Goal: Task Accomplishment & Management: Use online tool/utility

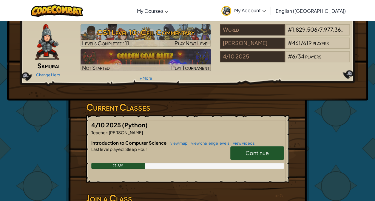
scroll to position [30, 0]
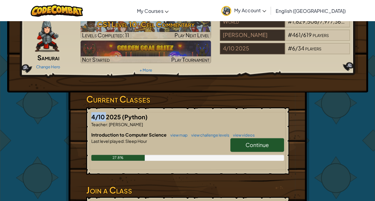
drag, startPoint x: 93, startPoint y: 114, endPoint x: 107, endPoint y: 114, distance: 14.0
click at [107, 114] on span "4/10 2025" at bounding box center [106, 116] width 31 height 7
drag, startPoint x: 107, startPoint y: 114, endPoint x: 161, endPoint y: 136, distance: 58.9
click at [161, 136] on span "Introduction to Computer Science" at bounding box center [129, 135] width 76 height 6
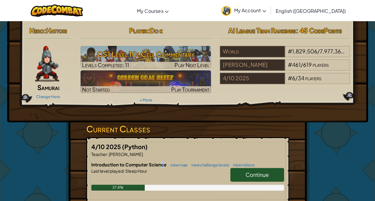
scroll to position [0, 0]
drag, startPoint x: 127, startPoint y: 145, endPoint x: 160, endPoint y: 145, distance: 32.8
click at [160, 145] on h5 "4/10 2025 (Python)" at bounding box center [187, 146] width 192 height 9
drag, startPoint x: 160, startPoint y: 145, endPoint x: 161, endPoint y: 149, distance: 4.6
click at [161, 149] on h5 "4/10 2025 (Python)" at bounding box center [187, 146] width 192 height 9
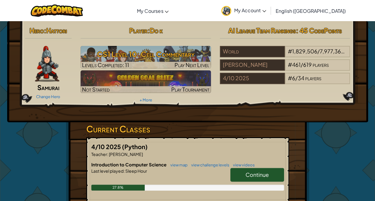
click at [148, 160] on div "4/10 2025 (Python) Teacher : [PERSON_NAME] Introduction to Computer Science vie…" at bounding box center [187, 170] width 203 height 67
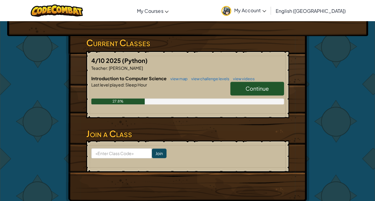
scroll to position [89, 0]
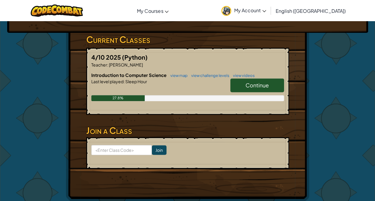
click at [257, 91] on link "Continue" at bounding box center [257, 85] width 54 height 14
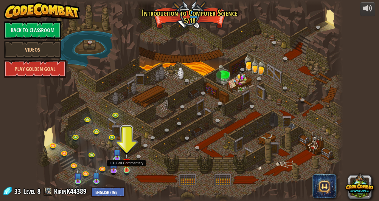
click at [130, 170] on img at bounding box center [126, 161] width 7 height 17
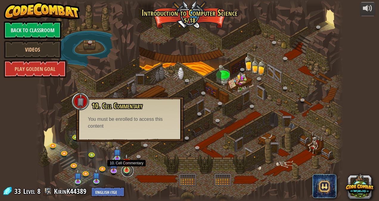
click at [122, 169] on link at bounding box center [128, 171] width 12 height 12
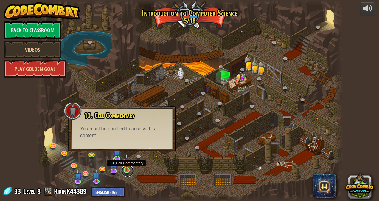
click at [122, 169] on link at bounding box center [128, 171] width 12 height 12
click at [118, 166] on img at bounding box center [114, 160] width 8 height 19
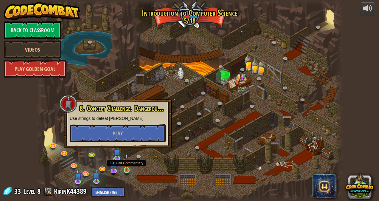
click at [123, 167] on img at bounding box center [126, 161] width 7 height 17
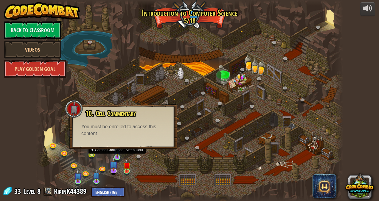
click at [114, 151] on img at bounding box center [117, 149] width 7 height 17
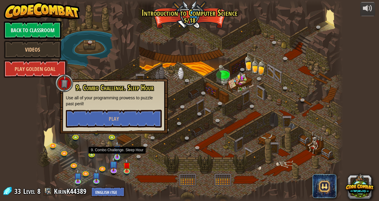
click at [115, 152] on img at bounding box center [117, 149] width 7 height 17
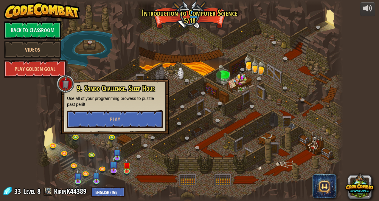
click at [166, 160] on div at bounding box center [189, 100] width 307 height 201
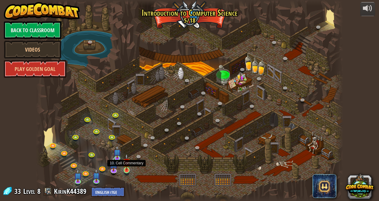
click at [128, 165] on img at bounding box center [126, 161] width 7 height 17
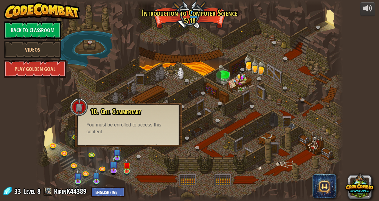
click at [127, 141] on div "10. Cell Commentary Trapped in a prison cell with the famous wizard! Say the pa…" at bounding box center [128, 125] width 108 height 45
drag, startPoint x: 100, startPoint y: 148, endPoint x: 43, endPoint y: 102, distance: 72.7
click at [95, 144] on div "25. Kithgard Gates (Locked) Escape the Kithgard dungeons, and don't let the gua…" at bounding box center [189, 100] width 307 height 201
click at [45, 25] on link "Back to Classroom" at bounding box center [33, 30] width 58 height 18
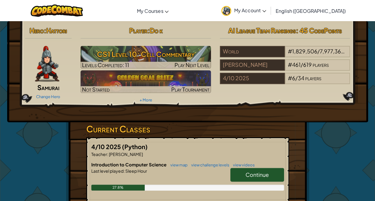
click at [237, 175] on link "Continue" at bounding box center [257, 175] width 54 height 14
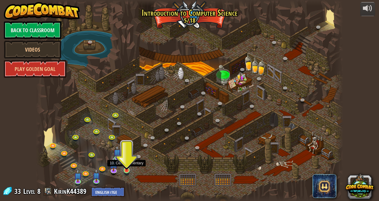
click at [128, 167] on img at bounding box center [126, 161] width 7 height 17
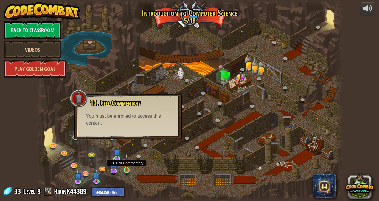
click at [126, 165] on img at bounding box center [126, 161] width 7 height 17
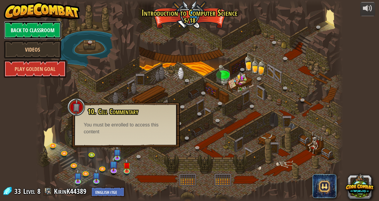
click at [36, 31] on link "Back to Classroom" at bounding box center [33, 30] width 58 height 18
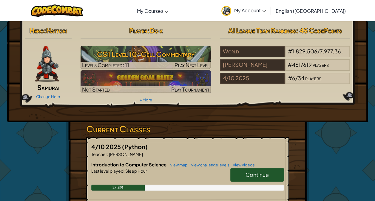
click at [246, 180] on link "Continue" at bounding box center [257, 175] width 54 height 14
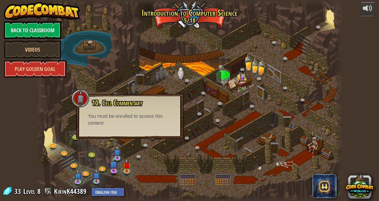
click at [133, 141] on div at bounding box center [189, 100] width 307 height 201
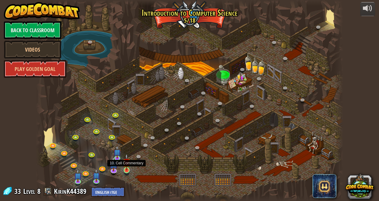
click at [123, 166] on img at bounding box center [126, 161] width 7 height 17
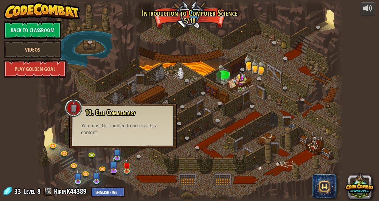
click at [128, 138] on div "10. Cell Commentary Trapped in a prison cell with the famous wizard! Say the pa…" at bounding box center [123, 125] width 108 height 45
click at [131, 145] on div "10. Cell Commentary Trapped in a prison cell with the famous wizard! Say the pa…" at bounding box center [123, 125] width 108 height 45
click at [33, 32] on link "Back to Classroom" at bounding box center [33, 30] width 58 height 18
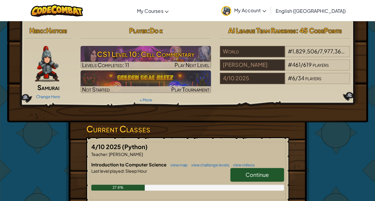
click at [240, 179] on link "Continue" at bounding box center [257, 175] width 54 height 14
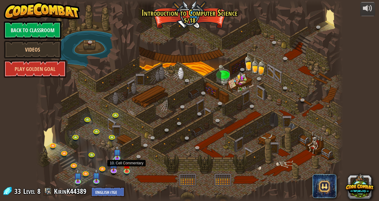
click at [124, 169] on img at bounding box center [126, 165] width 7 height 13
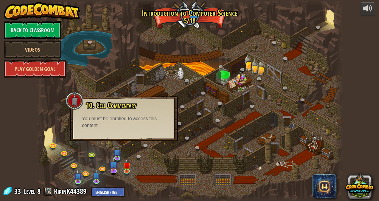
click at [128, 146] on div at bounding box center [189, 100] width 307 height 201
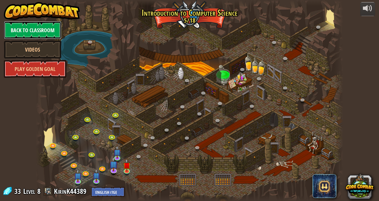
click at [48, 29] on link "Back to Classroom" at bounding box center [33, 30] width 58 height 18
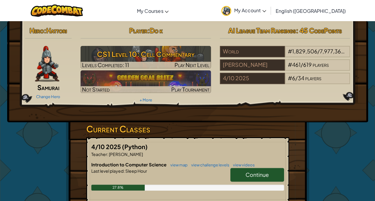
click at [252, 176] on span "Continue" at bounding box center [256, 174] width 23 height 7
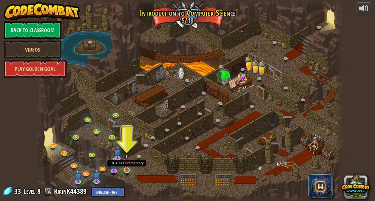
click at [129, 165] on img at bounding box center [126, 161] width 7 height 17
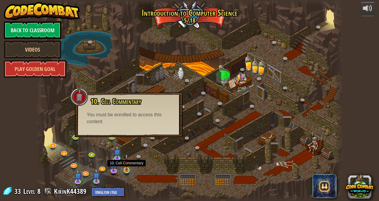
click at [126, 170] on img at bounding box center [126, 161] width 7 height 17
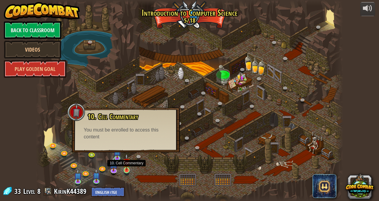
click at [129, 164] on img at bounding box center [126, 161] width 7 height 17
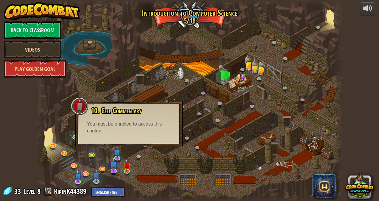
click at [119, 139] on div "10. Cell Commentary Trapped in a prison cell with the famous wizard! Say the pa…" at bounding box center [129, 124] width 108 height 45
click at [161, 158] on div at bounding box center [189, 100] width 307 height 201
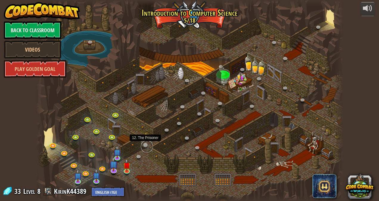
click at [145, 144] on link at bounding box center [147, 146] width 12 height 12
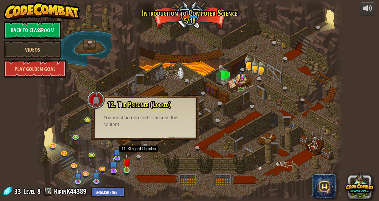
click at [126, 164] on img at bounding box center [126, 161] width 7 height 17
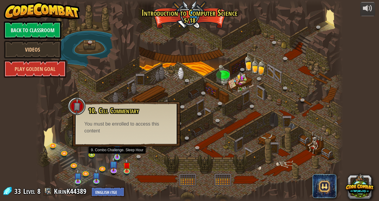
click at [117, 153] on img at bounding box center [117, 149] width 7 height 17
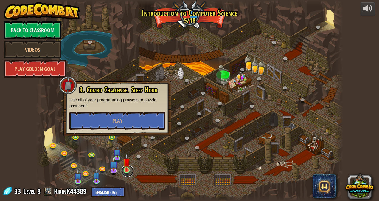
click at [126, 173] on link at bounding box center [128, 171] width 12 height 12
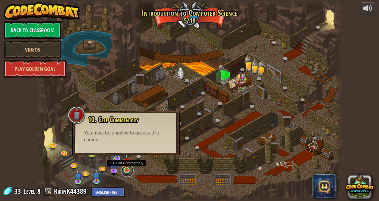
click at [129, 172] on link at bounding box center [128, 171] width 12 height 12
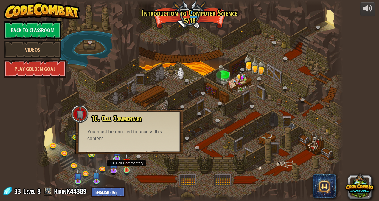
click at [129, 168] on img at bounding box center [126, 161] width 7 height 17
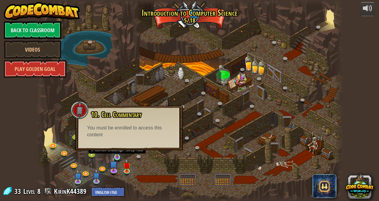
click at [117, 154] on img at bounding box center [117, 149] width 7 height 17
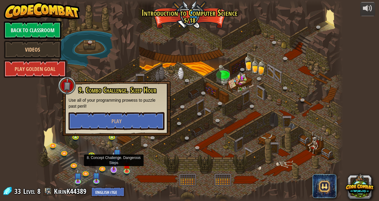
click at [115, 170] on div at bounding box center [114, 170] width 6 height 6
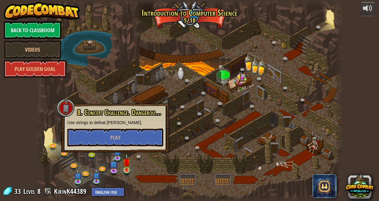
drag, startPoint x: 121, startPoint y: 169, endPoint x: 126, endPoint y: 169, distance: 4.8
click at [121, 169] on div at bounding box center [189, 100] width 307 height 201
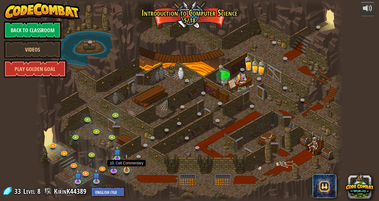
click at [126, 169] on img at bounding box center [126, 161] width 7 height 17
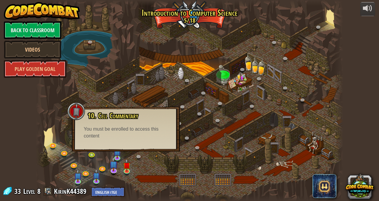
click at [128, 139] on div "You must be enrolled to access this content" at bounding box center [126, 133] width 84 height 14
drag, startPoint x: 82, startPoint y: 105, endPoint x: 97, endPoint y: 150, distance: 48.2
click at [85, 110] on div at bounding box center [76, 111] width 18 height 18
click at [60, 162] on div at bounding box center [189, 100] width 307 height 201
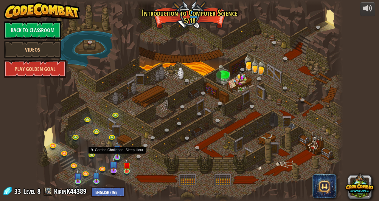
click at [116, 154] on img at bounding box center [117, 149] width 7 height 17
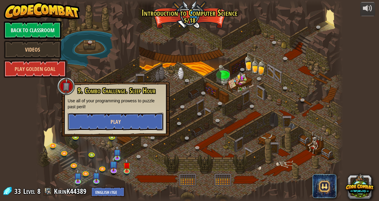
click at [131, 120] on button "Play" at bounding box center [116, 122] width 96 height 18
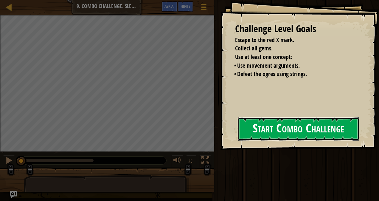
click at [256, 136] on button "Start Combo Challenge" at bounding box center [299, 129] width 122 height 24
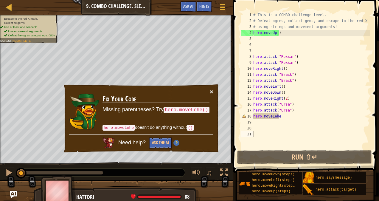
click at [210, 92] on button "×" at bounding box center [212, 91] width 4 height 6
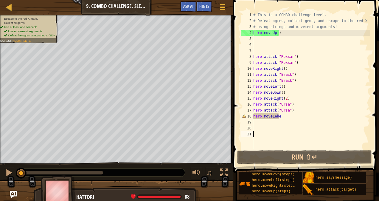
click at [303, 121] on div "# This is a COMBO challenge level. # Defeat [PERSON_NAME], collect gems, and es…" at bounding box center [311, 86] width 118 height 149
click at [300, 119] on div "# This is a COMBO challenge level. # Defeat [PERSON_NAME], collect gems, and es…" at bounding box center [311, 86] width 118 height 149
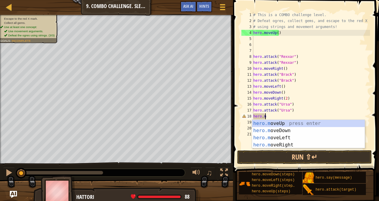
type textarea "h"
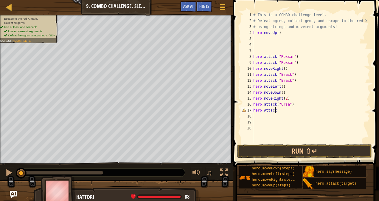
scroll to position [3, 1]
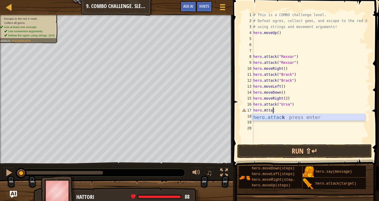
click at [309, 119] on div "hero.attac k press enter" at bounding box center [308, 124] width 113 height 21
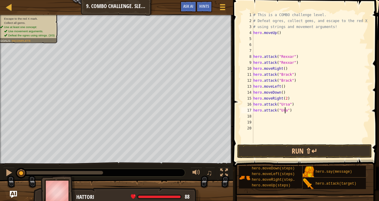
scroll to position [3, 2]
type textarea "hero.attack("Ursa")"
click at [346, 152] on button "Run ⇧↵" at bounding box center [304, 151] width 135 height 14
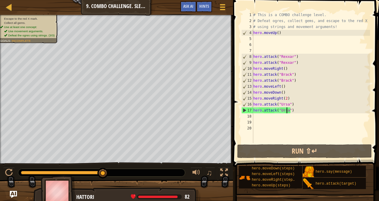
drag, startPoint x: 42, startPoint y: 172, endPoint x: 114, endPoint y: 166, distance: 72.4
click at [114, 166] on div "♫" at bounding box center [116, 171] width 233 height 18
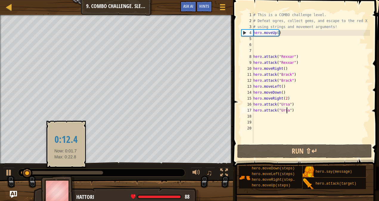
click at [66, 171] on div at bounding box center [62, 173] width 82 height 4
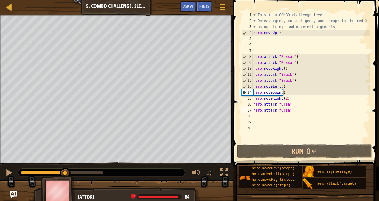
click at [76, 169] on div at bounding box center [101, 173] width 167 height 8
click at [81, 169] on div at bounding box center [101, 173] width 167 height 8
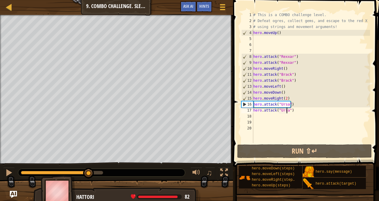
drag, startPoint x: 68, startPoint y: 172, endPoint x: 89, endPoint y: 179, distance: 22.0
click at [89, 179] on div "Escape to the red X mark. Collect all gems. Use at least one concept: Use movem…" at bounding box center [189, 109] width 379 height 189
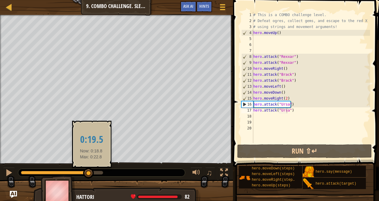
drag, startPoint x: 88, startPoint y: 179, endPoint x: 91, endPoint y: 178, distance: 3.1
click at [91, 178] on div "Escape to the red X mark. Collect all gems. Use at least one concept: Use movem…" at bounding box center [189, 109] width 379 height 189
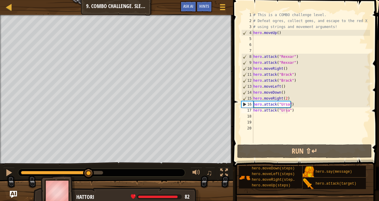
scroll to position [3, 0]
click at [301, 114] on div "# This is a COMBO challenge level. # Defeat [PERSON_NAME], collect gems, and es…" at bounding box center [311, 83] width 118 height 143
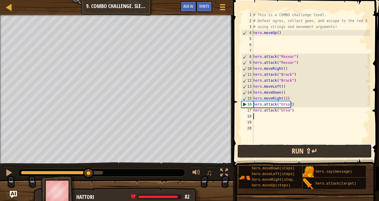
click at [286, 145] on button "Run ⇧↵" at bounding box center [304, 151] width 135 height 14
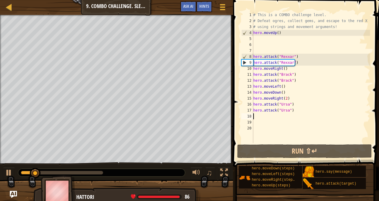
click at [73, 170] on div "♫" at bounding box center [116, 171] width 233 height 18
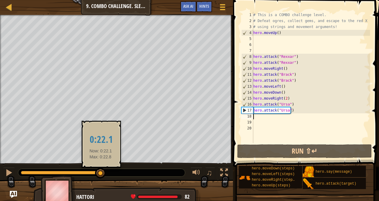
drag, startPoint x: 75, startPoint y: 171, endPoint x: 101, endPoint y: 171, distance: 25.3
click at [101, 171] on div at bounding box center [62, 173] width 82 height 4
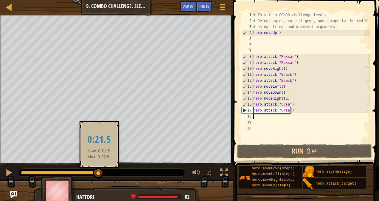
click at [99, 172] on div at bounding box center [98, 173] width 11 height 11
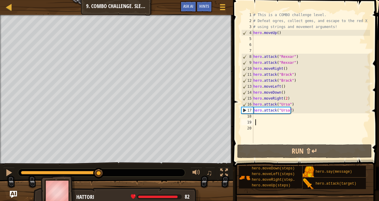
click at [263, 120] on div "# This is a COMBO challenge level. # Defeat [PERSON_NAME], collect gems, and es…" at bounding box center [311, 83] width 118 height 143
click at [261, 116] on div "# This is a COMBO challenge level. # Defeat [PERSON_NAME], collect gems, and es…" at bounding box center [311, 83] width 118 height 143
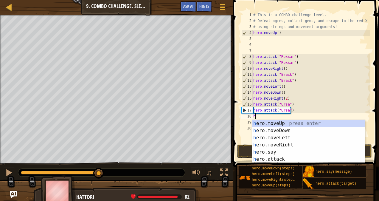
type textarea "he"
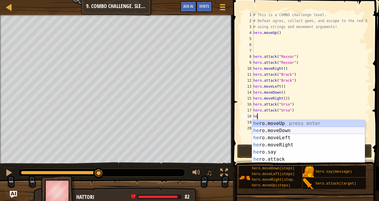
click at [276, 130] on div "he ro.moveUp press enter he ro.moveDown press enter he ro.moveLeft press enter …" at bounding box center [308, 148] width 113 height 57
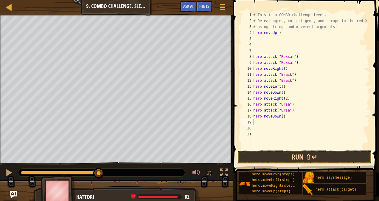
click at [290, 160] on button "Run ⇧↵" at bounding box center [304, 157] width 135 height 14
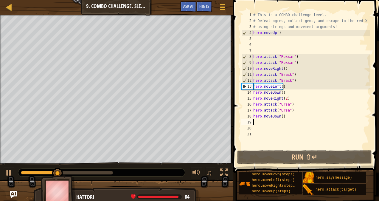
click at [104, 172] on div at bounding box center [67, 173] width 92 height 4
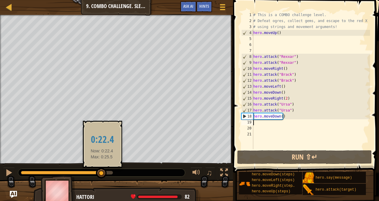
click at [102, 174] on div at bounding box center [101, 173] width 11 height 11
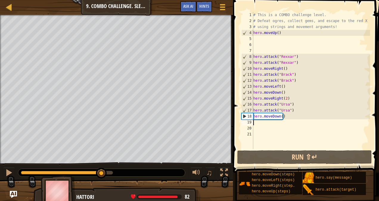
click at [255, 119] on div "# This is a COMBO challenge level. # Defeat [PERSON_NAME], collect gems, and es…" at bounding box center [311, 86] width 118 height 149
click at [256, 122] on div "# This is a COMBO challenge level. # Defeat [PERSON_NAME], collect gems, and es…" at bounding box center [311, 86] width 118 height 149
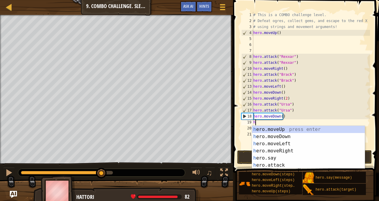
type textarea "her"
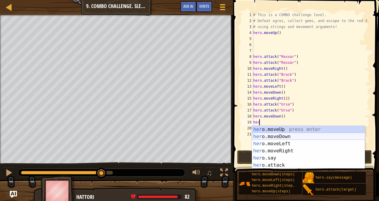
click at [264, 138] on div "her o.moveUp press enter her o.moveDown press enter her o.moveLeft press enter …" at bounding box center [308, 154] width 113 height 57
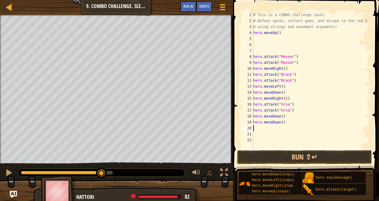
click at [284, 120] on div "# This is a COMBO challenge level. # Defeat [PERSON_NAME], collect gems, and es…" at bounding box center [311, 86] width 118 height 149
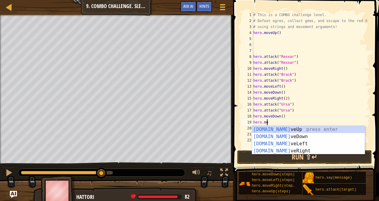
type textarea "h"
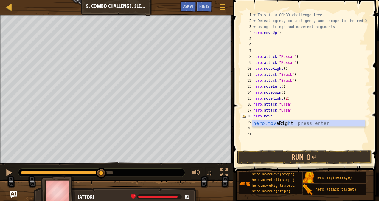
scroll to position [3, 1]
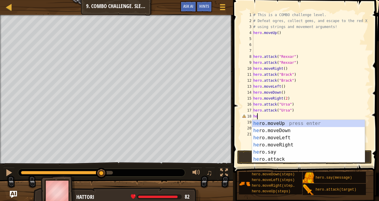
type textarea "h"
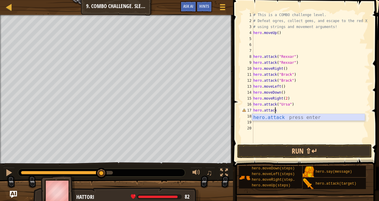
click at [287, 117] on div "hero.attack press enter" at bounding box center [308, 124] width 113 height 21
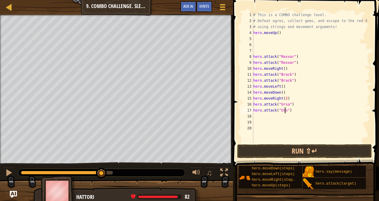
scroll to position [3, 2]
type textarea "hero.attack("Ursa")"
click at [255, 111] on div "# This is a COMBO challenge level. # Defeat [PERSON_NAME], collect gems, and es…" at bounding box center [311, 83] width 118 height 143
click at [256, 116] on div "# This is a COMBO challenge level. # Defeat [PERSON_NAME], collect gems, and es…" at bounding box center [311, 83] width 118 height 143
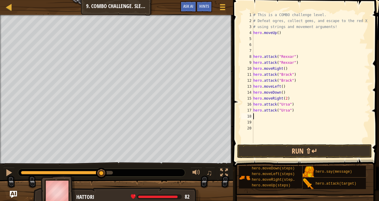
type textarea "h"
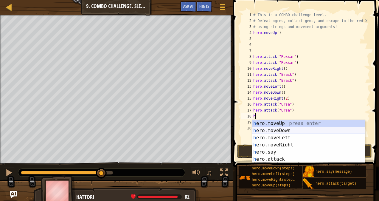
click at [263, 131] on div "h ero.moveUp press enter h ero.moveDown press enter h ero.moveLeft press enter …" at bounding box center [308, 148] width 113 height 57
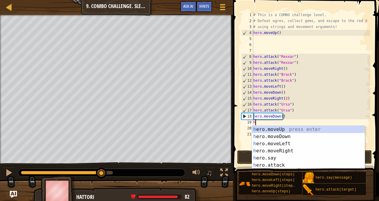
type textarea "he"
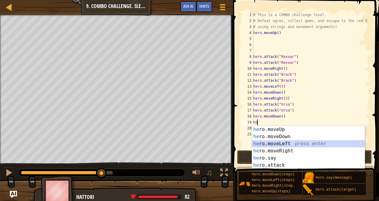
click at [273, 144] on div "he ro.moveUp press enter he ro.moveDown press enter he ro.moveLeft press enter …" at bounding box center [308, 154] width 113 height 57
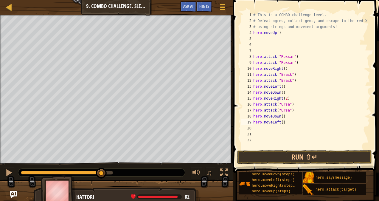
click at [287, 122] on div "# This is a COMBO challenge level. # Defeat [PERSON_NAME], collect gems, and es…" at bounding box center [311, 86] width 118 height 149
type textarea "hero.moveLeft(2)"
click at [267, 153] on button "Run ⇧↵" at bounding box center [304, 157] width 135 height 14
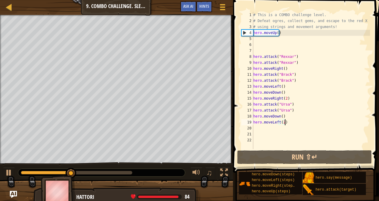
click at [266, 130] on div "# This is a COMBO challenge level. # Defeat [PERSON_NAME], collect gems, and es…" at bounding box center [311, 86] width 118 height 149
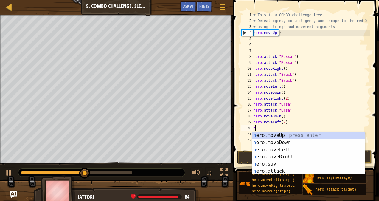
type textarea "he"
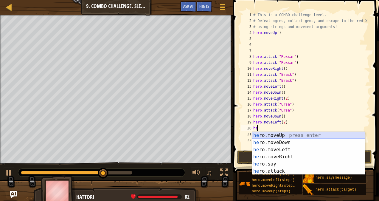
click at [277, 134] on div "he ro.moveUp press enter he ro.moveDown press enter he ro.moveLeft press enter …" at bounding box center [308, 160] width 113 height 57
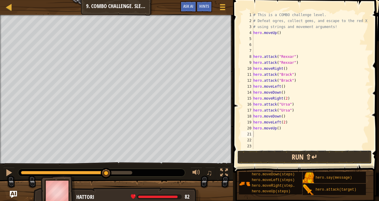
click at [276, 156] on button "Run ⇧↵" at bounding box center [304, 157] width 135 height 14
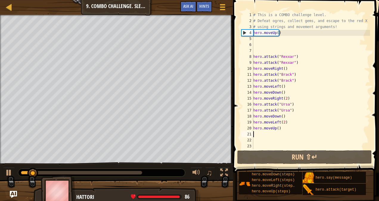
click at [118, 171] on div at bounding box center [81, 173] width 121 height 4
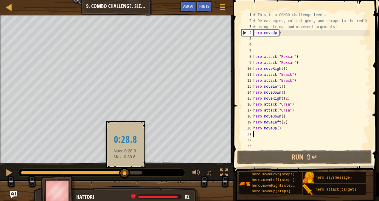
drag, startPoint x: 119, startPoint y: 170, endPoint x: 125, endPoint y: 170, distance: 5.7
click at [125, 170] on div at bounding box center [124, 173] width 11 height 11
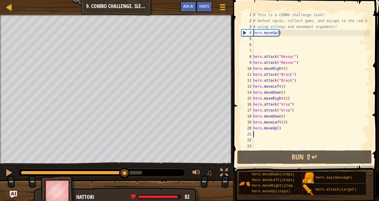
click at [281, 132] on div "# This is a COMBO challenge level. # Defeat [PERSON_NAME], collect gems, and es…" at bounding box center [311, 86] width 118 height 149
click at [279, 130] on div "# This is a COMBO challenge level. # Defeat [PERSON_NAME], collect gems, and es…" at bounding box center [311, 86] width 118 height 149
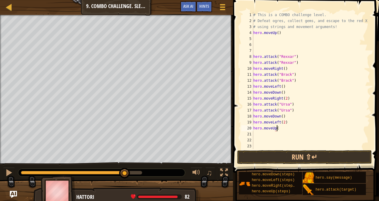
scroll to position [3, 2]
type textarea "hero.moveUp(2)"
click at [332, 160] on button "Run ⇧↵" at bounding box center [304, 157] width 135 height 14
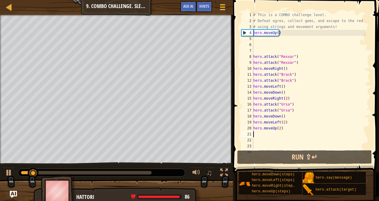
click at [101, 169] on div at bounding box center [101, 173] width 167 height 8
click at [52, 175] on img at bounding box center [58, 191] width 35 height 33
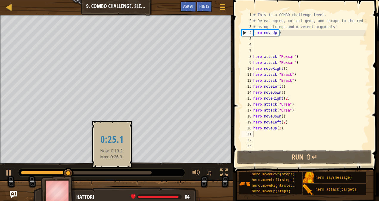
drag, startPoint x: 52, startPoint y: 175, endPoint x: 115, endPoint y: 169, distance: 62.6
click at [114, 170] on div "Escape to the red X mark. Collect all gems. Use at least one concept: Use movem…" at bounding box center [189, 109] width 379 height 189
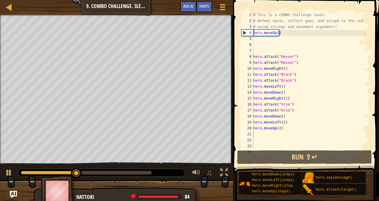
click at [116, 169] on div at bounding box center [101, 173] width 167 height 8
type textarea "h"
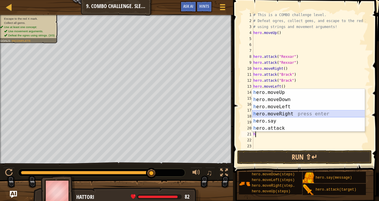
click at [284, 113] on div "h ero.moveUp press enter h ero.moveDown press enter h ero.moveLeft press enter …" at bounding box center [308, 117] width 113 height 57
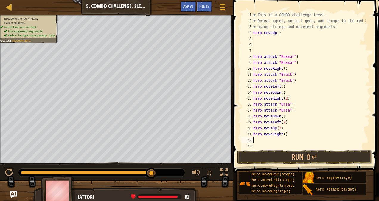
click at [289, 135] on div "# This is a COMBO challenge level. # Defeat [PERSON_NAME], collect gems, and es…" at bounding box center [309, 86] width 114 height 149
type textarea "hero.moveRight(3)"
click at [308, 159] on button "Run ⇧↵" at bounding box center [304, 157] width 135 height 14
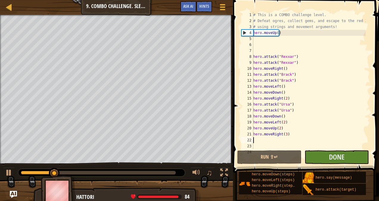
click at [154, 171] on div at bounding box center [98, 173] width 155 height 4
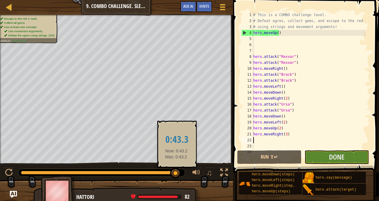
drag, startPoint x: 154, startPoint y: 170, endPoint x: 176, endPoint y: 170, distance: 22.1
click at [176, 171] on div at bounding box center [98, 173] width 155 height 4
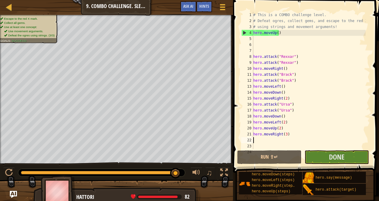
click at [319, 150] on span at bounding box center [306, 78] width 151 height 190
click at [322, 154] on button "Done" at bounding box center [337, 157] width 64 height 14
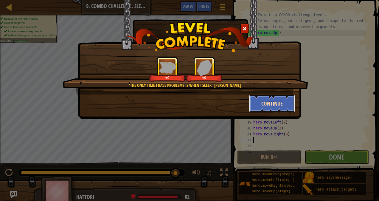
click at [267, 105] on button "Continue" at bounding box center [272, 103] width 46 height 18
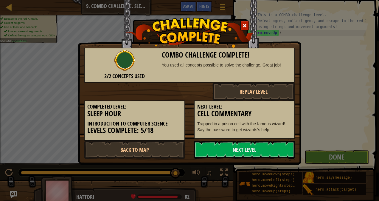
click at [266, 107] on h5 "Next Level:" at bounding box center [244, 107] width 94 height 6
click at [263, 150] on link "Next Level" at bounding box center [244, 150] width 101 height 18
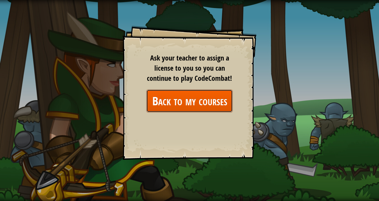
click at [220, 105] on link "Back to my courses" at bounding box center [189, 100] width 86 height 23
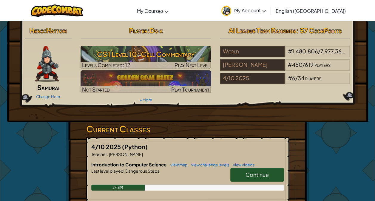
click at [262, 170] on link "Continue" at bounding box center [257, 175] width 54 height 14
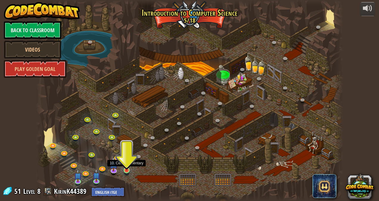
click at [126, 169] on img at bounding box center [126, 161] width 7 height 17
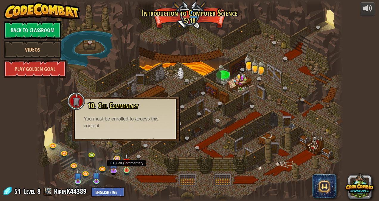
click at [123, 167] on img at bounding box center [126, 161] width 7 height 17
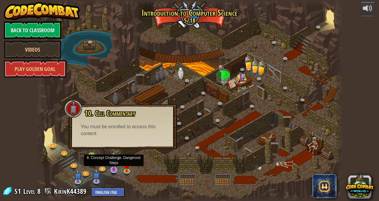
click at [110, 168] on img at bounding box center [114, 160] width 8 height 19
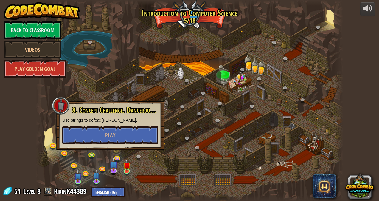
click at [117, 153] on div at bounding box center [189, 100] width 307 height 201
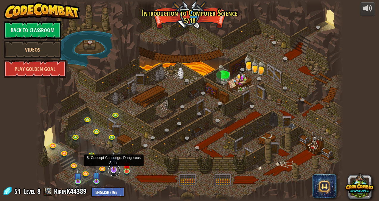
click at [114, 171] on link at bounding box center [114, 170] width 12 height 12
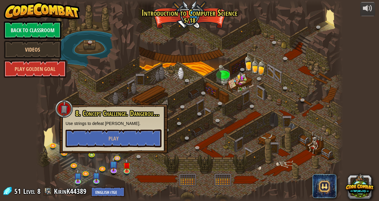
click at [91, 183] on div at bounding box center [189, 100] width 307 height 201
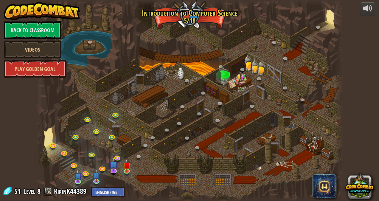
click at [87, 182] on div at bounding box center [189, 100] width 307 height 201
click at [80, 180] on img at bounding box center [77, 172] width 7 height 17
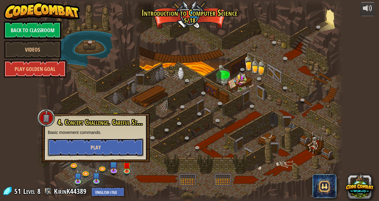
click at [92, 147] on span "Play" at bounding box center [96, 147] width 10 height 7
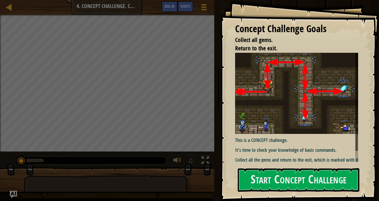
click at [270, 105] on img at bounding box center [299, 93] width 128 height 81
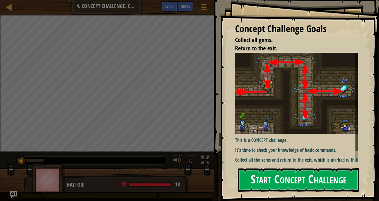
click at [284, 180] on button "Start Concept Challenge" at bounding box center [299, 180] width 122 height 24
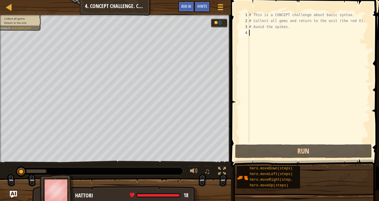
type textarea "h"
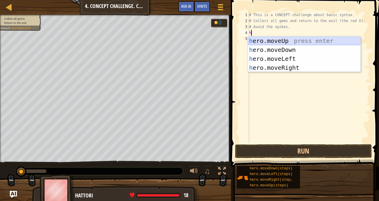
click at [277, 38] on div "h ero.moveUp press enter h ero.moveDown press enter h ero.moveLeft press enter …" at bounding box center [304, 63] width 113 height 54
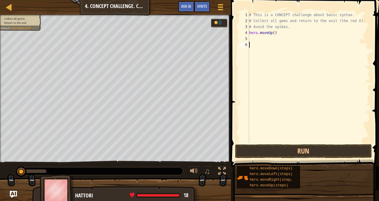
drag, startPoint x: 291, startPoint y: 136, endPoint x: 291, endPoint y: 144, distance: 7.2
click at [291, 141] on div "# This is a CONCEPT challenge about basic syntax. # Collect all gems and return…" at bounding box center [309, 83] width 122 height 143
click at [290, 151] on button "Run" at bounding box center [303, 151] width 137 height 14
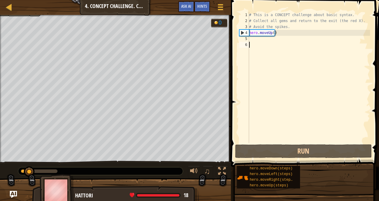
click at [276, 40] on div "# This is a CONCEPT challenge about basic syntax. # Collect all gems and return…" at bounding box center [309, 83] width 122 height 143
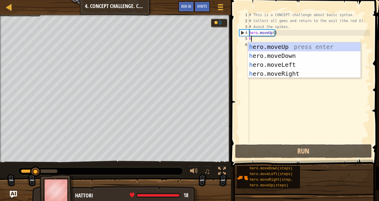
type textarea "h"
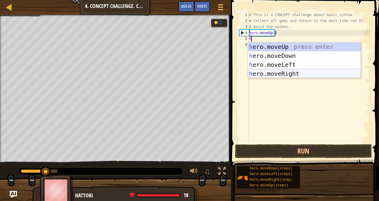
click at [293, 77] on div "h ero.moveUp press enter h ero.moveDown press enter h ero.moveLeft press enter …" at bounding box center [304, 69] width 113 height 54
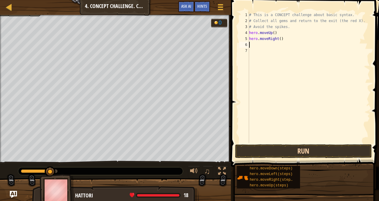
drag, startPoint x: 309, startPoint y: 143, endPoint x: 309, endPoint y: 149, distance: 6.0
click at [309, 144] on div "1 2 3 4 5 6 7 # This is a CONCEPT challenge about basic syntax. # Collect all g…" at bounding box center [304, 95] width 150 height 184
click at [309, 150] on button "Run" at bounding box center [303, 151] width 137 height 14
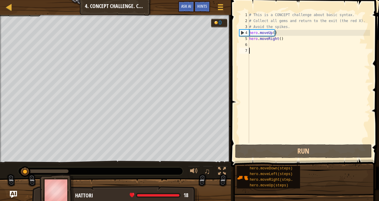
click at [260, 47] on div "# This is a CONCEPT challenge about basic syntax. # Collect all gems and return…" at bounding box center [309, 83] width 122 height 143
type textarea "h"
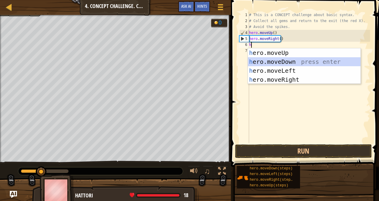
click at [280, 61] on div "h ero.moveUp press enter h ero.moveDown press enter h ero.moveLeft press enter …" at bounding box center [304, 75] width 113 height 54
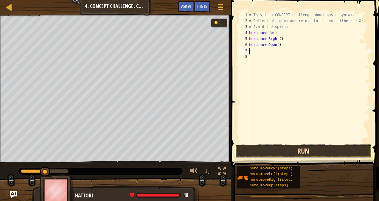
click at [288, 150] on button "Run" at bounding box center [303, 151] width 137 height 14
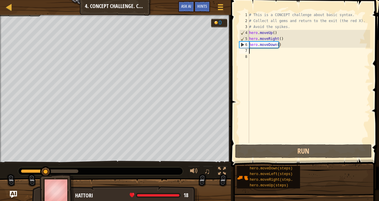
type textarea "h"
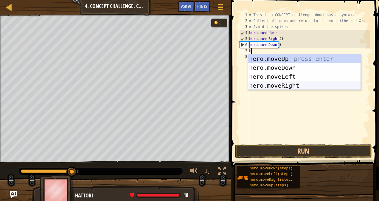
click at [303, 86] on div "h ero.moveUp press enter h ero.moveDown press enter h ero.moveLeft press enter …" at bounding box center [304, 81] width 113 height 54
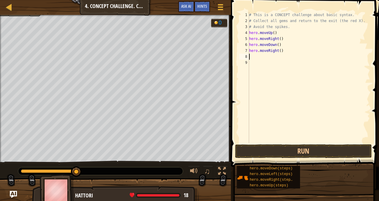
type textarea "h"
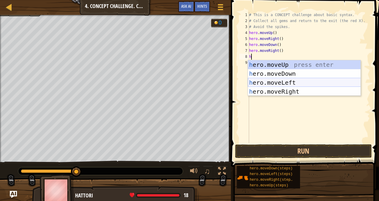
click at [284, 81] on div "h ero.moveUp press enter h ero.moveDown press enter h ero.moveLeft press enter …" at bounding box center [304, 87] width 113 height 54
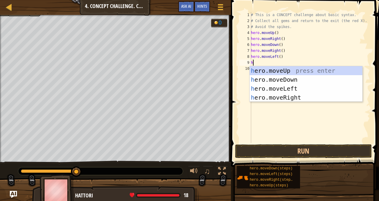
type textarea "he"
click at [277, 79] on div "he ro.moveUp press enter he ro.moveDown press enter he ro.moveLeft press enter …" at bounding box center [306, 93] width 113 height 54
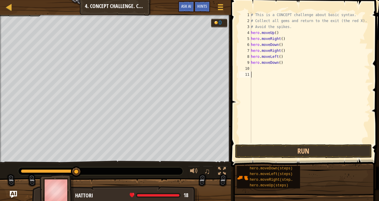
click at [252, 72] on div "# This is a CONCEPT challenge about basic syntax. # Collect all gems and return…" at bounding box center [310, 83] width 120 height 143
click at [253, 69] on div "# This is a CONCEPT challenge about basic syntax. # Collect all gems and return…" at bounding box center [310, 83] width 120 height 143
type textarea "h"
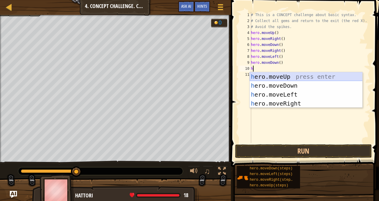
click at [265, 77] on div "h ero.moveUp press enter h ero.moveDown press enter h ero.moveLeft press enter …" at bounding box center [306, 99] width 113 height 54
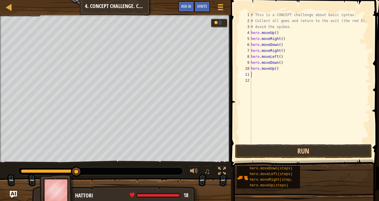
click at [277, 71] on div "# This is a CONCEPT challenge about basic syntax. # Collect all gems and return…" at bounding box center [310, 83] width 120 height 143
type textarea "hero.moveUp(2)"
click at [332, 151] on button "Run" at bounding box center [303, 151] width 137 height 14
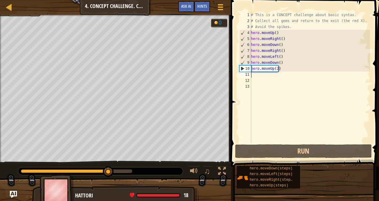
type textarea "h"
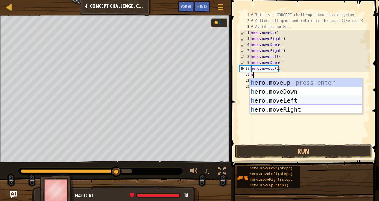
click at [266, 102] on div "h ero.moveUp press enter h ero.moveDown press enter h ero.moveLeft press enter …" at bounding box center [306, 105] width 113 height 54
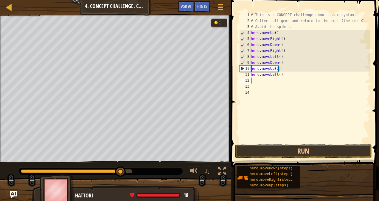
click at [267, 143] on div "1 2 3 4 5 6 7 8 9 10 11 12 13 14 # This is a CONCEPT challenge about basic synt…" at bounding box center [304, 95] width 150 height 184
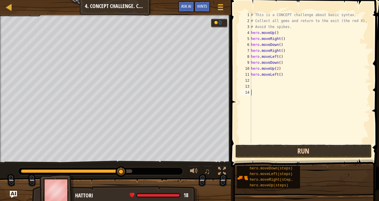
click at [267, 150] on button "Run" at bounding box center [303, 151] width 137 height 14
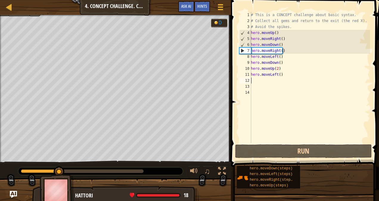
click at [260, 83] on div "# This is a CONCEPT challenge about basic syntax. # Collect all gems and return…" at bounding box center [310, 83] width 120 height 143
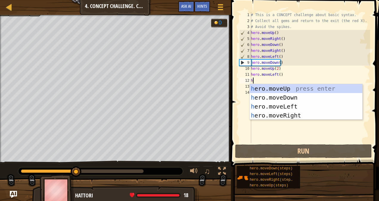
type textarea "h"
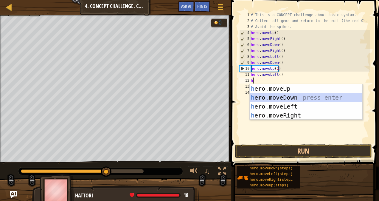
click at [291, 95] on div "h ero.moveUp press enter h ero.moveDown press enter h ero.moveLeft press enter …" at bounding box center [306, 111] width 113 height 54
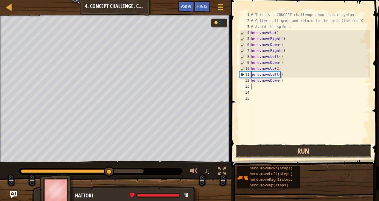
drag, startPoint x: 289, startPoint y: 145, endPoint x: 289, endPoint y: 149, distance: 4.2
click at [289, 147] on button "Run" at bounding box center [303, 151] width 137 height 14
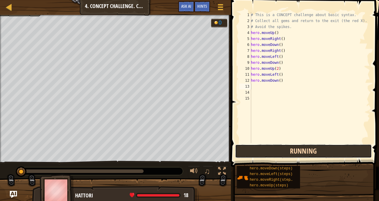
click at [289, 149] on button "Running" at bounding box center [303, 151] width 137 height 14
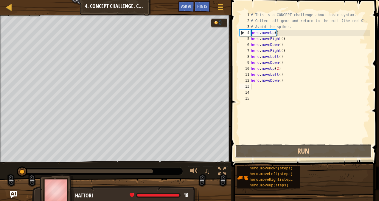
drag, startPoint x: 289, startPoint y: 146, endPoint x: 290, endPoint y: 143, distance: 3.2
click at [289, 147] on button "Run" at bounding box center [303, 151] width 137 height 14
type textarea "h"
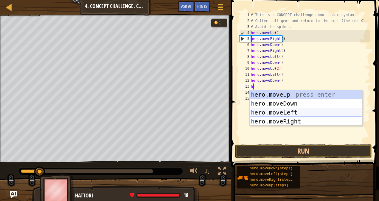
click at [251, 109] on div "h ero.moveUp press enter h ero.moveDown press enter h ero.moveLeft press enter …" at bounding box center [306, 117] width 113 height 54
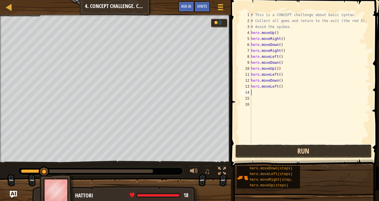
click at [262, 146] on button "Run" at bounding box center [303, 151] width 137 height 14
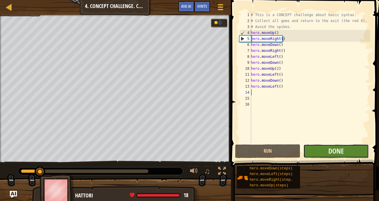
click at [320, 152] on button "Done" at bounding box center [335, 151] width 65 height 14
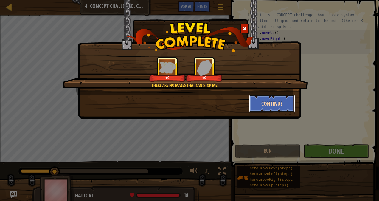
click at [267, 102] on button "Continue" at bounding box center [272, 103] width 46 height 18
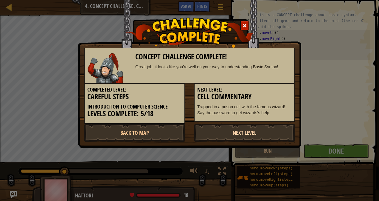
click at [248, 135] on link "Next Level" at bounding box center [244, 133] width 101 height 18
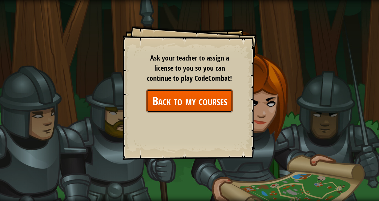
click at [215, 111] on link "Back to my courses" at bounding box center [189, 100] width 86 height 23
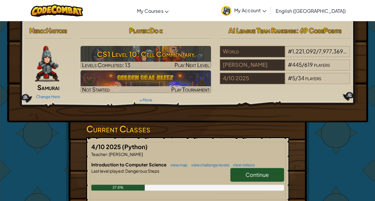
click at [260, 169] on link "Continue" at bounding box center [257, 175] width 54 height 14
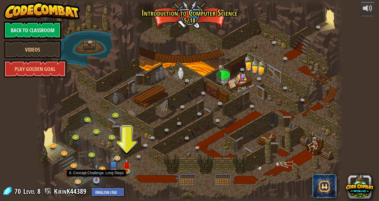
click at [98, 177] on img at bounding box center [96, 172] width 7 height 17
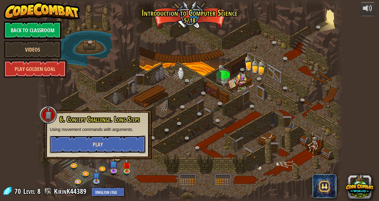
click at [110, 148] on button "Play" at bounding box center [98, 144] width 96 height 18
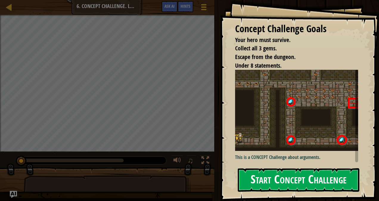
click at [283, 128] on img at bounding box center [299, 110] width 128 height 81
click at [289, 163] on div "Concept Challenge Goals Your hero must survive. Collect all 3 gems. Escape from…" at bounding box center [299, 100] width 159 height 201
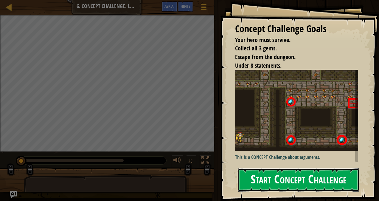
click at [292, 184] on button "Start Concept Challenge" at bounding box center [299, 180] width 122 height 24
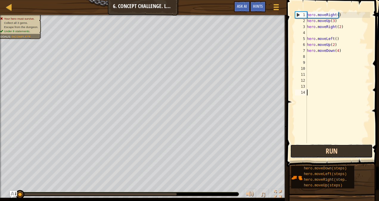
click at [316, 153] on button "Run" at bounding box center [331, 151] width 83 height 14
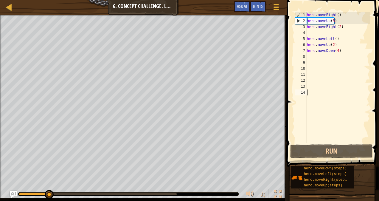
click at [102, 195] on div "0:11.3 Now: 0:04.1 Max: 0:21.5" at bounding box center [128, 194] width 220 height 4
drag, startPoint x: 103, startPoint y: 192, endPoint x: 106, endPoint y: 198, distance: 7.2
click at [122, 194] on div at bounding box center [128, 194] width 220 height 4
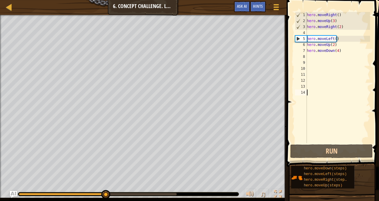
drag, startPoint x: 61, startPoint y: 192, endPoint x: 105, endPoint y: 200, distance: 44.6
click at [105, 200] on div "♫" at bounding box center [143, 193] width 287 height 18
click at [343, 54] on div "hero . moveRight ( ) hero . moveUp ( 3 ) hero . moveRight ( 2 ) hero . moveLeft…" at bounding box center [338, 83] width 64 height 143
click at [342, 49] on div "hero . moveRight ( ) hero . moveUp ( 3 ) hero . moveRight ( 2 ) hero . moveLeft…" at bounding box center [338, 83] width 64 height 143
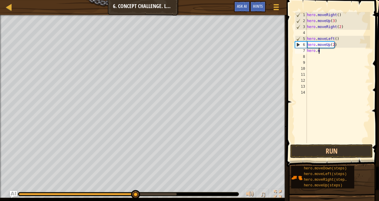
type textarea "h"
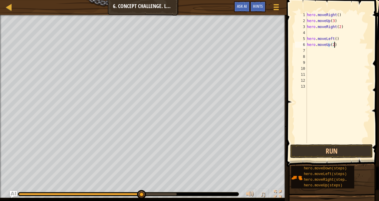
click at [341, 47] on div "hero . moveRight ( ) hero . moveUp ( 3 ) hero . moveRight ( 2 ) hero . moveLeft…" at bounding box center [338, 83] width 64 height 143
type textarea "h"
click at [340, 42] on div "hero . moveRight ( ) hero . moveUp ( 3 ) hero . moveRight ( 2 ) hero . moveLeft…" at bounding box center [338, 83] width 64 height 143
type textarea "h"
click at [341, 28] on div "hero . moveRight ( ) hero . moveUp ( 3 ) hero . moveRight ( 2 )" at bounding box center [338, 83] width 64 height 143
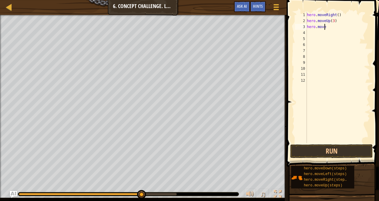
type textarea "h"
click at [337, 24] on div "hero . moveRight ( ) hero . moveUp ( 3 )" at bounding box center [338, 83] width 64 height 143
type textarea "h"
drag, startPoint x: 340, startPoint y: 145, endPoint x: 338, endPoint y: 152, distance: 7.3
click at [338, 149] on button "Run" at bounding box center [331, 151] width 83 height 14
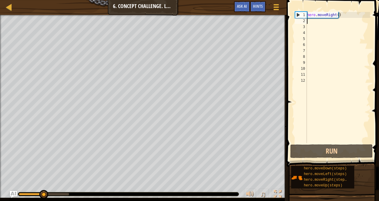
type textarea "h"
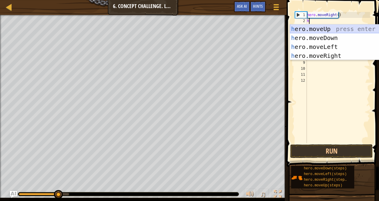
drag, startPoint x: 329, startPoint y: 26, endPoint x: 329, endPoint y: 30, distance: 3.6
click at [329, 27] on div "h ero.moveUp press enter h ero.moveDown press enter h ero.moveLeft press enter …" at bounding box center [346, 51] width 113 height 54
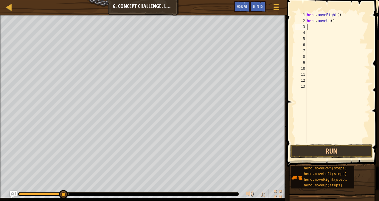
click at [336, 24] on div "hero . moveRight ( ) hero . moveUp ( )" at bounding box center [338, 83] width 64 height 143
click at [336, 23] on div "hero . moveRight ( ) hero . moveUp ( )" at bounding box center [338, 83] width 64 height 143
type textarea "hero.moveUp(3)"
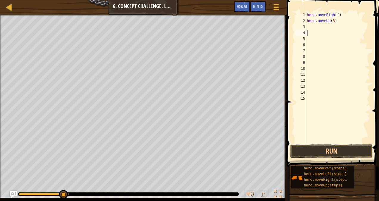
click at [324, 27] on div "hero . moveRight ( ) hero . moveUp ( 3 )" at bounding box center [338, 83] width 64 height 143
click at [346, 152] on button "Run" at bounding box center [331, 151] width 83 height 14
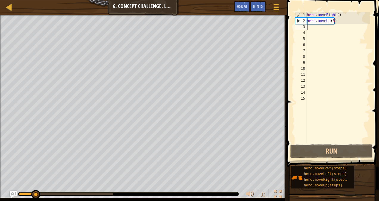
type textarea "h"
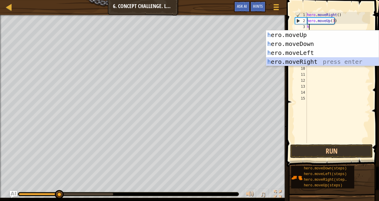
click at [319, 63] on div "h ero.moveUp press enter h ero.moveDown press enter h ero.moveLeft press enter …" at bounding box center [322, 57] width 113 height 54
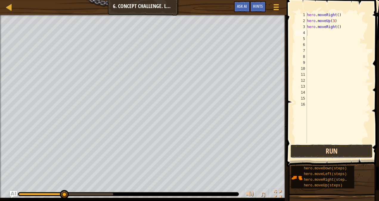
click at [332, 154] on button "Run" at bounding box center [331, 151] width 83 height 14
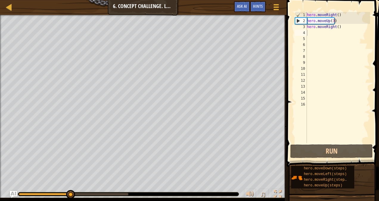
click at [38, 1] on div "Map Introduction to Computer Science 6. Concept Challenge. Long Steps Game Menu…" at bounding box center [143, 7] width 287 height 15
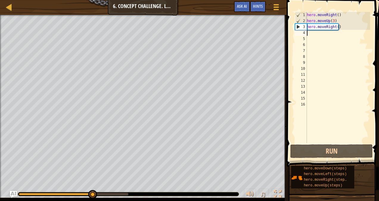
click at [341, 29] on div "hero . moveRight ( ) hero . moveUp ( 3 ) hero . moveRight ( )" at bounding box center [338, 83] width 64 height 143
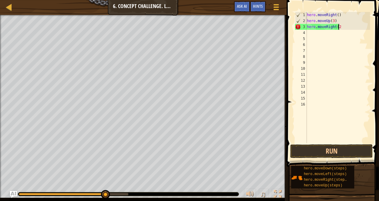
scroll to position [3, 2]
type textarea "hero.moveRight(2)"
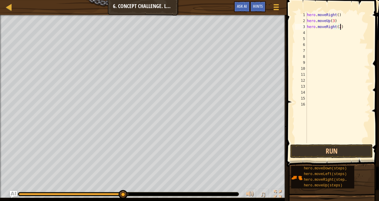
scroll to position [3, 0]
click at [349, 154] on button "Run" at bounding box center [331, 151] width 83 height 14
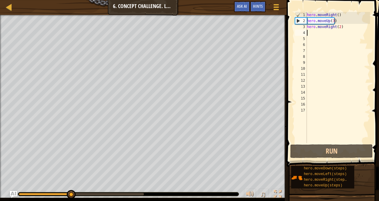
type textarea "h"
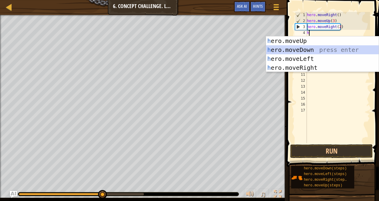
click at [324, 50] on div "h ero.moveUp press enter h ero.moveDown press enter h ero.moveLeft press enter …" at bounding box center [322, 63] width 113 height 54
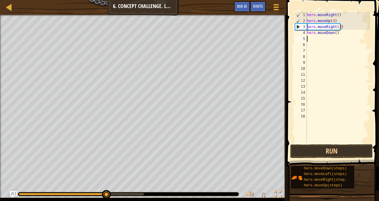
click at [342, 33] on div "hero . moveRight ( ) hero . moveUp ( 3 ) hero . moveRight ( 2 ) hero . moveDown…" at bounding box center [338, 83] width 64 height 143
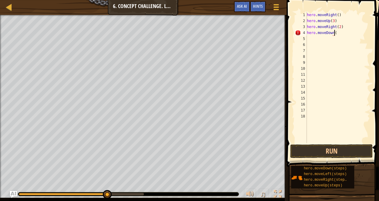
scroll to position [3, 2]
type textarea "hero.moveDown(3)"
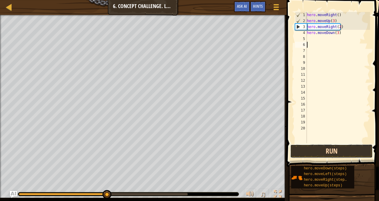
click at [328, 150] on button "Run" at bounding box center [331, 151] width 83 height 14
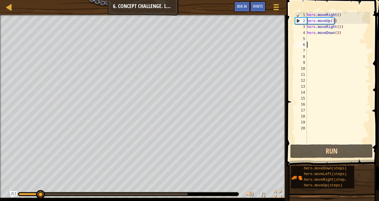
click at [313, 41] on div "hero . moveRight ( ) hero . moveUp ( 3 ) hero . moveRight ( 2 ) hero . moveDown…" at bounding box center [338, 83] width 64 height 143
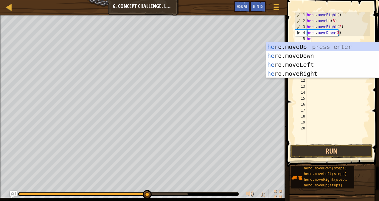
type textarea "her"
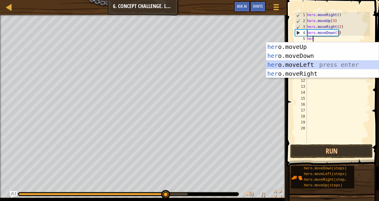
click at [305, 63] on div "her o.moveUp press enter her o.moveDown press enter her o.moveLeft press enter …" at bounding box center [322, 69] width 113 height 54
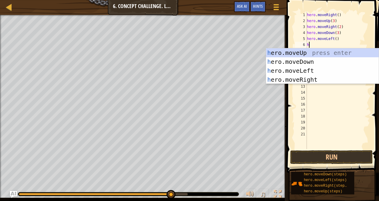
type textarea "he"
click at [311, 51] on div "he ro.moveUp press enter he ro.moveDown press enter he ro.moveLeft press enter …" at bounding box center [322, 75] width 113 height 54
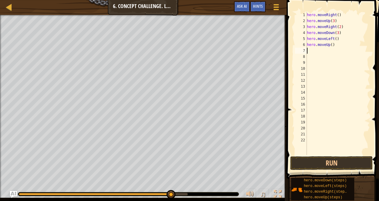
click at [337, 46] on div "hero . moveRight ( ) hero . moveUp ( 3 ) hero . moveRight ( 2 ) hero . moveDown…" at bounding box center [338, 89] width 64 height 155
type textarea "hero.moveUp(2)"
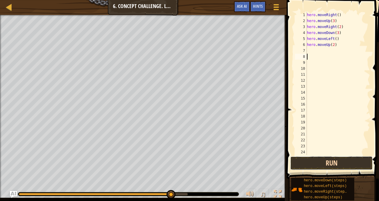
click at [318, 165] on button "Run" at bounding box center [331, 163] width 83 height 14
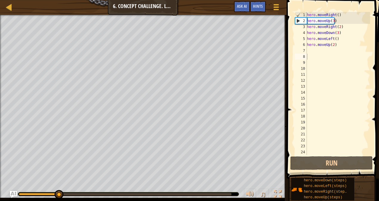
click at [216, 190] on div "♫" at bounding box center [143, 193] width 287 height 18
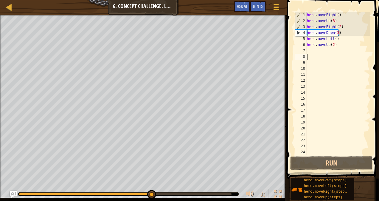
click at [308, 51] on div "hero . moveRight ( ) hero . moveUp ( 3 ) hero . moveRight ( 2 ) hero . moveDown…" at bounding box center [338, 89] width 64 height 155
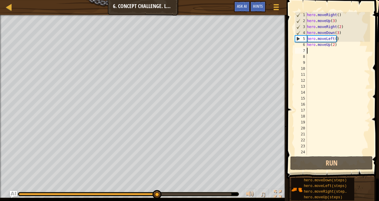
type textarea "h"
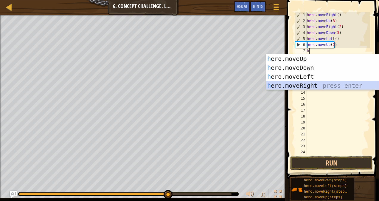
click at [348, 88] on div "h ero.moveUp press enter h ero.moveDown press enter h ero.moveLeft press enter …" at bounding box center [322, 81] width 113 height 54
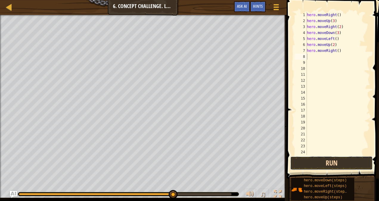
click at [348, 162] on button "Run" at bounding box center [331, 163] width 83 height 14
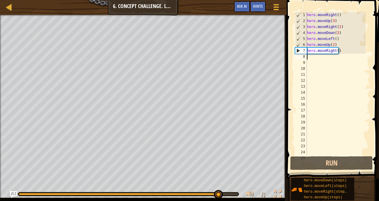
drag, startPoint x: 81, startPoint y: 197, endPoint x: 218, endPoint y: 184, distance: 137.4
click at [218, 184] on div "♫" at bounding box center [143, 193] width 287 height 18
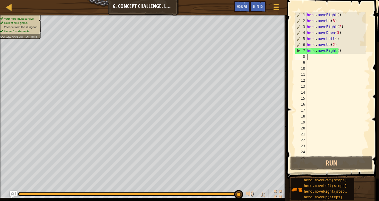
type textarea "h"
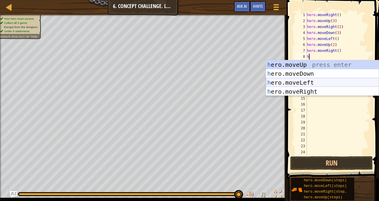
click at [300, 88] on div "h ero.moveUp press enter h ero.moveDown press enter h ero.moveLeft press enter …" at bounding box center [322, 87] width 113 height 54
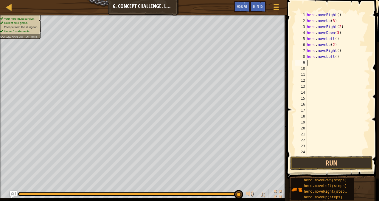
click at [341, 60] on div "hero . moveRight ( ) hero . moveUp ( 3 ) hero . moveRight ( 2 ) hero . moveDown…" at bounding box center [336, 89] width 60 height 155
click at [336, 60] on div "hero . moveRight ( ) hero . moveUp ( 3 ) hero . moveRight ( 2 ) hero . moveDown…" at bounding box center [336, 89] width 60 height 155
click at [337, 57] on div "hero . moveRight ( ) hero . moveUp ( 3 ) hero . moveRight ( 2 ) hero . moveDown…" at bounding box center [336, 89] width 60 height 155
type textarea "h"
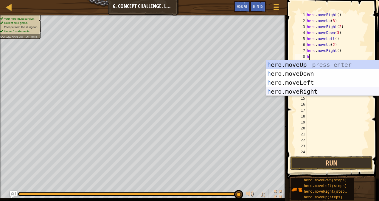
click at [306, 89] on div "h ero.moveUp press enter h ero.moveDown press enter h ero.moveLeft press enter …" at bounding box center [322, 87] width 113 height 54
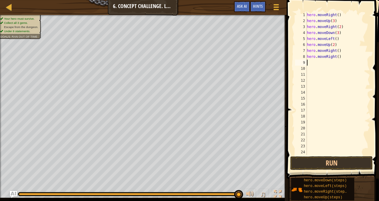
click at [341, 60] on div "hero . moveRight ( ) hero . moveUp ( 3 ) hero . moveRight ( 2 ) hero . moveDown…" at bounding box center [336, 89] width 60 height 155
click at [339, 56] on div "hero . moveRight ( ) hero . moveUp ( 3 ) hero . moveRight ( 2 ) hero . moveDown…" at bounding box center [336, 89] width 60 height 155
type textarea "hero.moveRight(2)"
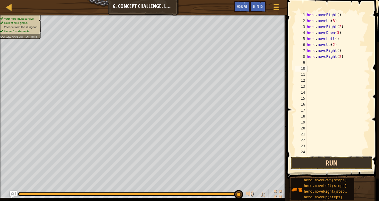
click at [337, 164] on button "Run" at bounding box center [331, 163] width 83 height 14
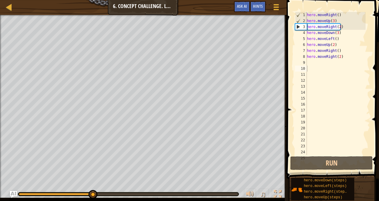
click at [181, 180] on div "Your hero must survive. Collect all 3 gems. Escape from the dungeon. Under 8 st…" at bounding box center [189, 108] width 379 height 186
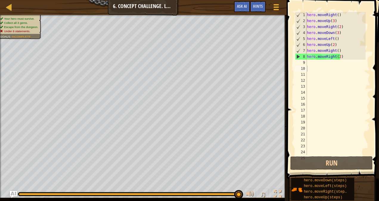
click at [251, 170] on div "Your hero must survive. Collect all 3 gems. Escape from the dungeon. Under 8 st…" at bounding box center [189, 108] width 379 height 186
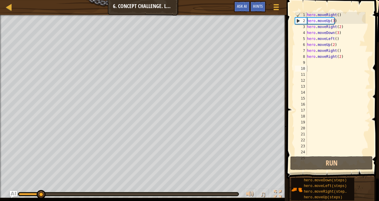
click at [147, 176] on div "Your hero must survive. Collect all 3 gems. Escape from the dungeon. Under 8 st…" at bounding box center [189, 108] width 379 height 186
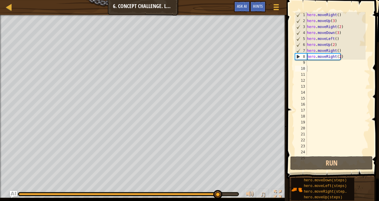
click at [217, 163] on div "Your hero must survive. Collect all 3 gems. Escape from the dungeon. Under 8 st…" at bounding box center [189, 108] width 379 height 186
click at [344, 55] on div "hero . moveRight ( ) hero . moveUp ( 3 ) hero . moveRight ( 2 ) hero . moveDown…" at bounding box center [336, 89] width 60 height 155
click at [343, 59] on div "hero . moveRight ( ) hero . moveUp ( 3 ) hero . moveRight ( 2 ) hero . moveDown…" at bounding box center [336, 89] width 60 height 155
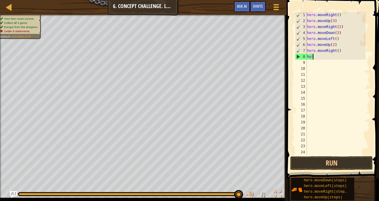
type textarea "h"
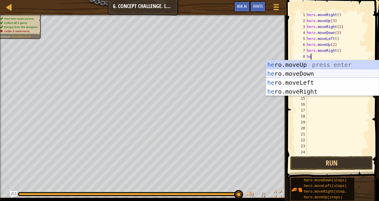
type textarea "her"
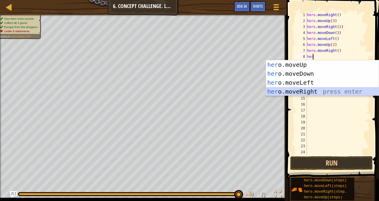
click at [310, 88] on div "her o.moveUp press enter her o.moveDown press enter her o.moveLeft press enter …" at bounding box center [322, 87] width 113 height 54
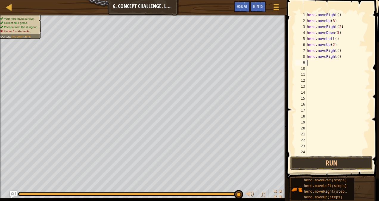
type textarea "h"
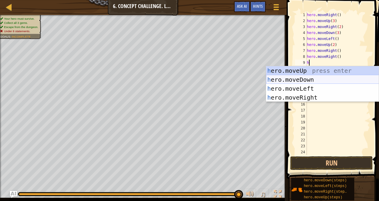
click at [319, 80] on div "h ero.moveUp press enter h ero.moveDown press enter h ero.moveLeft press enter …" at bounding box center [322, 93] width 113 height 54
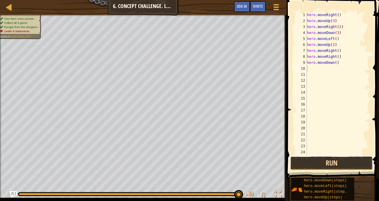
click at [352, 164] on button "Run" at bounding box center [331, 163] width 83 height 14
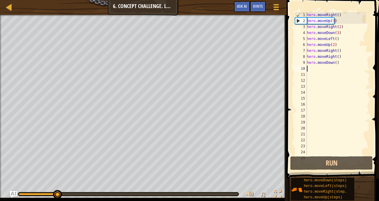
click at [343, 66] on div "hero . moveRight ( ) hero . moveUp ( 3 ) hero . moveRight ( 2 ) hero . moveDown…" at bounding box center [336, 89] width 60 height 155
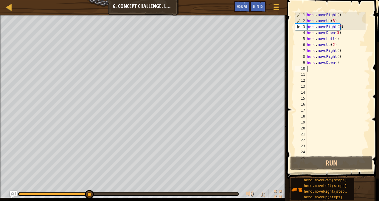
click at [342, 63] on div "hero . moveRight ( ) hero . moveUp ( 3 ) hero . moveRight ( 2 ) hero . moveDown…" at bounding box center [336, 89] width 60 height 155
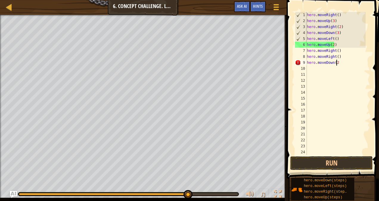
scroll to position [3, 2]
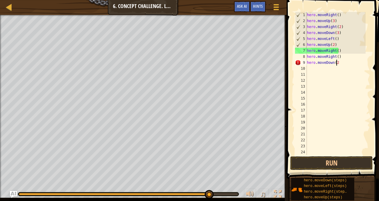
type textarea "hero.moveDown(2)"
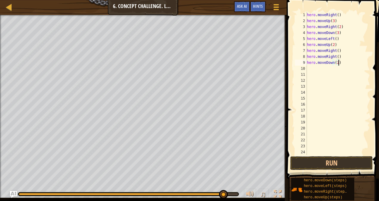
scroll to position [3, 0]
click at [307, 162] on button "Run" at bounding box center [331, 163] width 83 height 14
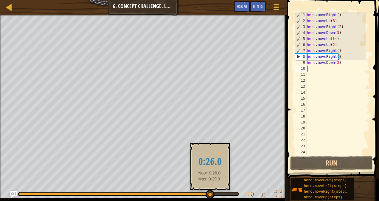
drag, startPoint x: 176, startPoint y: 193, endPoint x: 210, endPoint y: 188, distance: 34.9
click at [209, 190] on div at bounding box center [210, 194] width 9 height 9
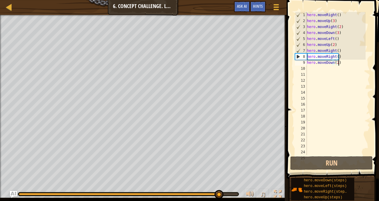
click at [353, 65] on div "hero . moveRight ( ) hero . moveUp ( 3 ) hero . moveRight ( 2 ) hero . moveDown…" at bounding box center [336, 89] width 60 height 155
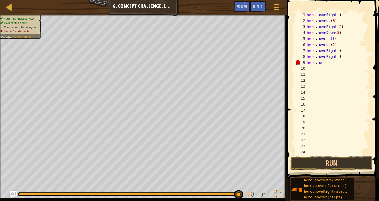
type textarea "h"
click at [341, 58] on div "hero . moveRight ( ) hero . moveUp ( 3 ) hero . moveRight ( 2 ) hero . moveDown…" at bounding box center [336, 89] width 60 height 155
type textarea "h"
click at [347, 48] on div "hero . moveRight ( ) hero . moveUp ( 3 ) hero . moveRight ( 2 ) hero . moveDown…" at bounding box center [336, 89] width 60 height 155
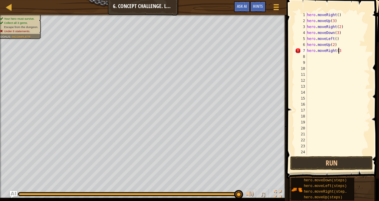
type textarea "hero.moveRight(3)"
click at [319, 159] on button "Run" at bounding box center [331, 163] width 83 height 14
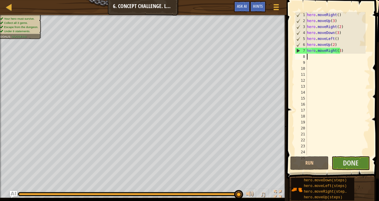
drag, startPoint x: 145, startPoint y: 190, endPoint x: 264, endPoint y: 187, distance: 119.5
click at [264, 187] on div "♫" at bounding box center [143, 193] width 287 height 18
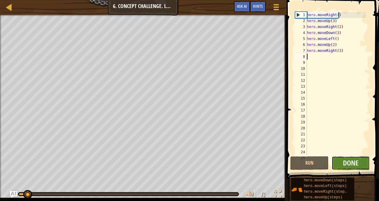
click at [344, 169] on button "Done" at bounding box center [351, 163] width 38 height 14
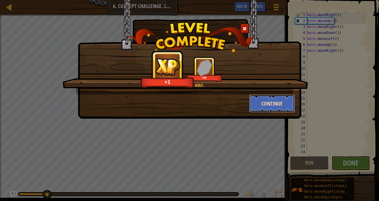
click at [275, 101] on button "Continue" at bounding box center [272, 103] width 46 height 18
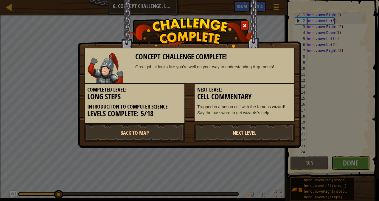
click at [223, 133] on link "Next Level" at bounding box center [244, 133] width 101 height 18
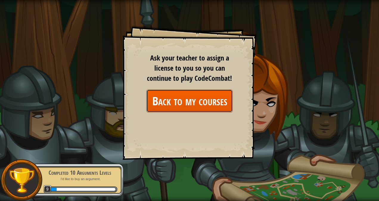
click at [201, 104] on link "Back to my courses" at bounding box center [189, 100] width 86 height 23
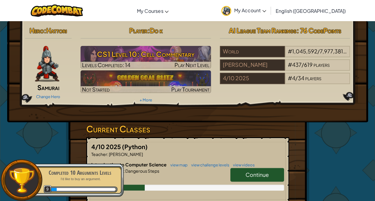
click at [239, 173] on link "Continue" at bounding box center [257, 175] width 54 height 14
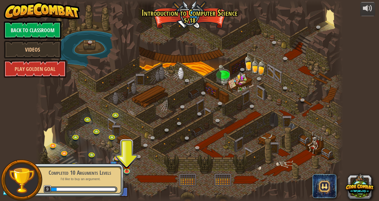
click at [113, 162] on div "Completed 10 Arguments Levels I'd like to buy an argument. 9" at bounding box center [77, 180] width 94 height 42
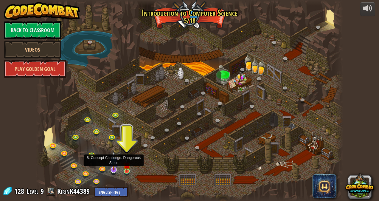
click at [113, 164] on img at bounding box center [114, 160] width 8 height 19
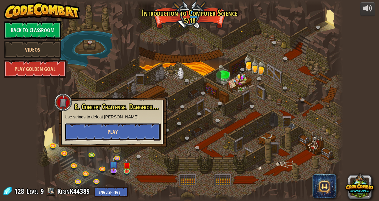
click at [124, 133] on button "Play" at bounding box center [113, 132] width 96 height 18
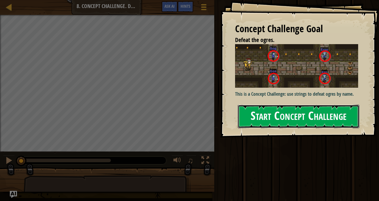
click at [291, 107] on button "Start Concept Challenge" at bounding box center [299, 117] width 122 height 24
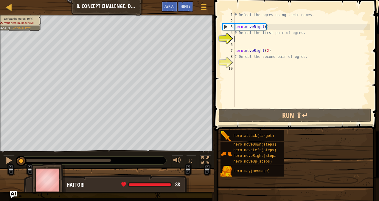
click at [287, 119] on div "Concept Challenge Goal Defeat the ogres. This is a Concept Challenge: use strin…" at bounding box center [189, 100] width 379 height 201
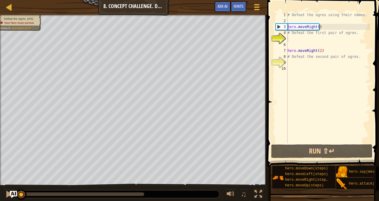
click at [293, 66] on div "# Defeat the ogres using their names. hero . moveRight ( ) # Defeat the first p…" at bounding box center [328, 83] width 84 height 143
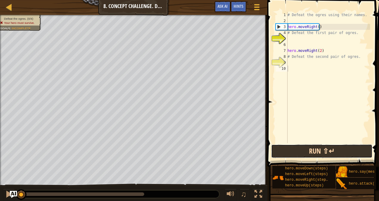
click at [308, 145] on button "Run ⇧↵" at bounding box center [321, 151] width 101 height 14
click at [307, 152] on button "Running" at bounding box center [321, 151] width 101 height 14
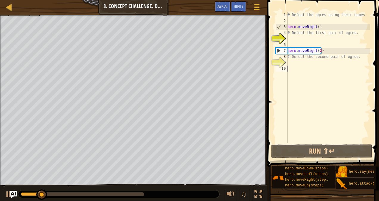
click at [327, 51] on div "# Defeat the ogres using their names. hero . moveRight ( ) # Defeat the first p…" at bounding box center [328, 83] width 84 height 143
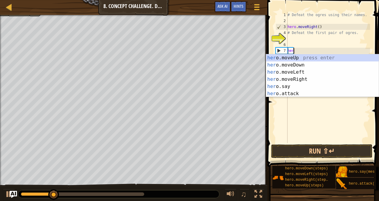
type textarea "h"
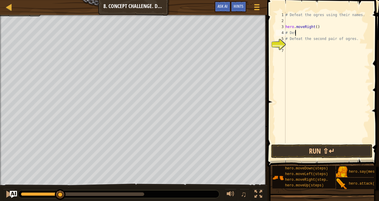
click at [357, 40] on div "# Defeat the ogres using their names. hero . moveRight ( ) # Def # Defeat the s…" at bounding box center [327, 83] width 86 height 143
type textarea "#"
type textarea "hero.moveRight"
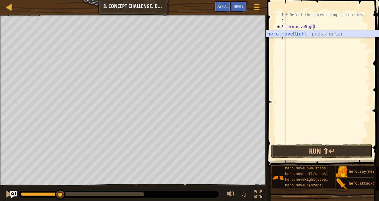
click at [317, 36] on div "hero.moveRight press enter" at bounding box center [322, 40] width 113 height 21
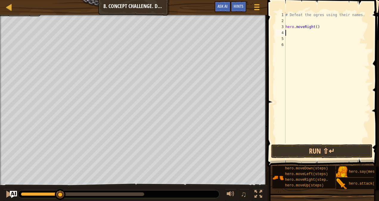
scroll to position [3, 0]
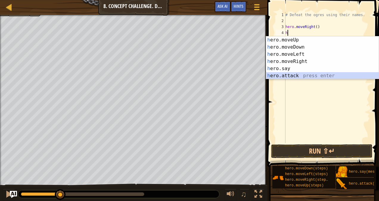
click at [281, 76] on div "h ero.moveUp press enter h ero.moveDown press enter h ero.moveLeft press enter …" at bounding box center [322, 64] width 113 height 57
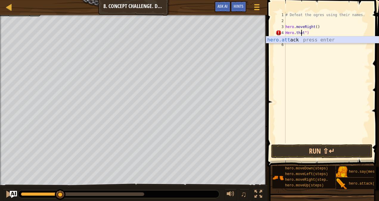
click at [337, 40] on div "hero.att ack press enter" at bounding box center [322, 46] width 113 height 21
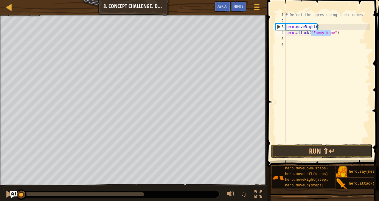
drag, startPoint x: 57, startPoint y: 192, endPoint x: 17, endPoint y: 211, distance: 44.1
click at [17, 0] on html "Map Introduction to Computer Science 8. Concept Challenge. Dangerous Steps Game…" at bounding box center [189, 0] width 379 height 0
type textarea "hero.attack("Sog")"
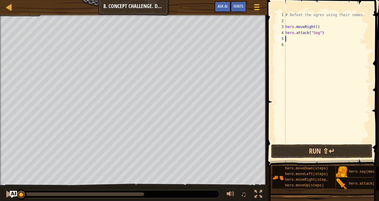
click at [298, 39] on div "# Defeat the ogres using their names. hero . moveRight ( ) hero . attack ( "Sog…" at bounding box center [327, 83] width 86 height 143
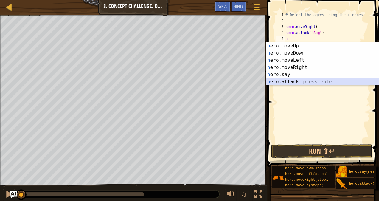
click at [296, 82] on div "h ero.moveUp press enter h ero.moveDown press enter h ero.moveLeft press enter …" at bounding box center [322, 70] width 113 height 57
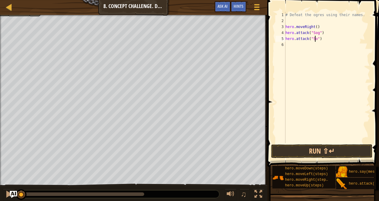
scroll to position [3, 2]
type textarea "hero.attack("Sog")"
click at [294, 46] on div "# Defeat the ogres using their names. hero . moveRight ( ) hero . attack ( "Sog…" at bounding box center [327, 83] width 86 height 143
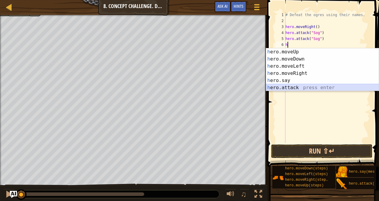
click at [309, 87] on div "h ero.moveUp press enter h ero.moveDown press enter h ero.moveLeft press enter …" at bounding box center [322, 76] width 113 height 57
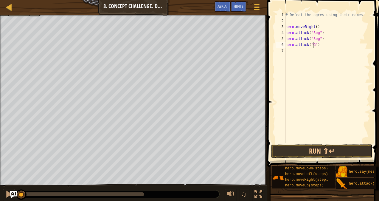
scroll to position [3, 2]
type textarea "hero.attack("Gos")"
click at [300, 53] on div "# Defeat the ogres using their names. hero . moveRight ( ) hero . attack ( "Sog…" at bounding box center [327, 83] width 86 height 143
click at [298, 51] on div "# Defeat the ogres using their names. hero . moveRight ( ) hero . attack ( "Sog…" at bounding box center [327, 83] width 86 height 143
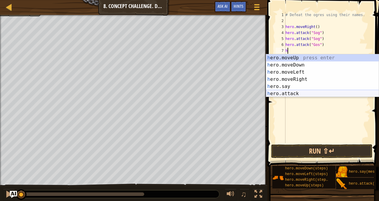
click at [292, 90] on div "h ero.moveUp press enter h ero.moveDown press enter h ero.moveLeft press enter …" at bounding box center [322, 82] width 113 height 57
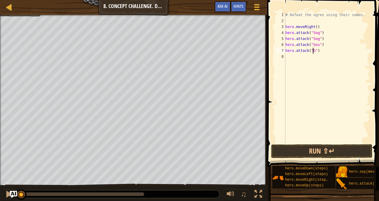
scroll to position [3, 2]
type textarea "hero.attack("Gos")"
click at [301, 152] on button "Run ⇧↵" at bounding box center [321, 151] width 101 height 14
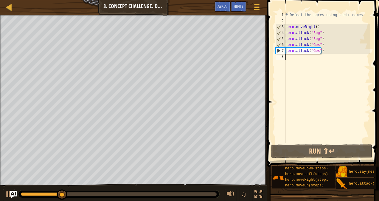
click at [310, 60] on div "# Defeat the ogres using their names. hero . moveRight ( ) hero . attack ( "Sog…" at bounding box center [327, 83] width 86 height 143
type textarea "h"
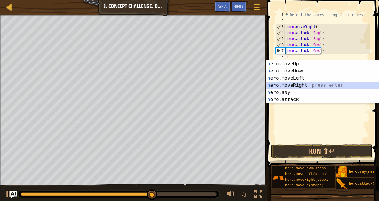
click at [302, 83] on div "h ero.moveUp press enter h ero.moveDown press enter h ero.moveLeft press enter …" at bounding box center [322, 88] width 113 height 57
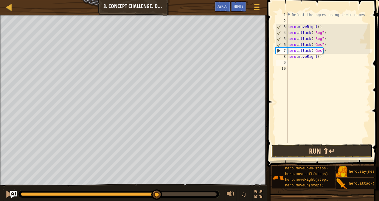
click at [302, 148] on button "Run ⇧↵" at bounding box center [321, 151] width 101 height 14
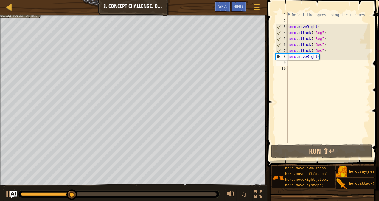
type textarea "h"
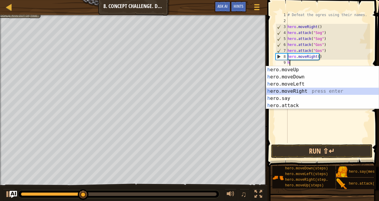
click at [307, 93] on div "h ero.moveUp press enter h ero.moveDown press enter h ero.moveLeft press enter …" at bounding box center [322, 94] width 113 height 57
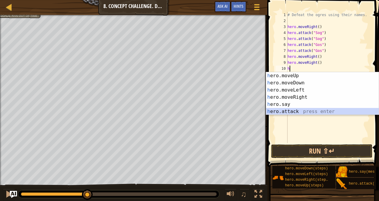
click at [296, 110] on div "h ero.moveUp press enter h ero.moveDown press enter h ero.moveLeft press enter …" at bounding box center [322, 100] width 113 height 57
type textarea "hero.attack("Enemy Name")"
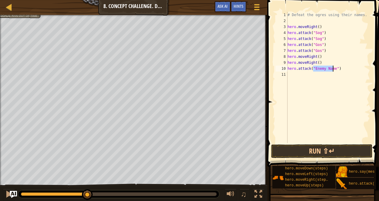
click at [303, 75] on div "# Defeat the ogres using their names. hero . moveRight ( ) hero . attack ( "Sog…" at bounding box center [328, 83] width 84 height 143
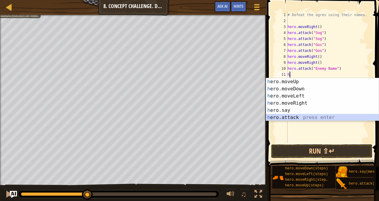
click at [296, 119] on div "h ero.moveUp press enter h ero.moveDown press enter h ero.moveLeft press enter …" at bounding box center [322, 106] width 113 height 57
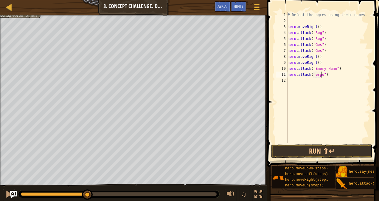
scroll to position [3, 3]
click at [333, 70] on div "# Defeat the ogres using their names. hero . moveRight ( ) hero . attack ( "Sog…" at bounding box center [328, 83] width 84 height 143
click at [314, 69] on div "# Defeat the ogres using their names. hero . moveRight ( ) hero . attack ( "Sog…" at bounding box center [328, 83] width 84 height 143
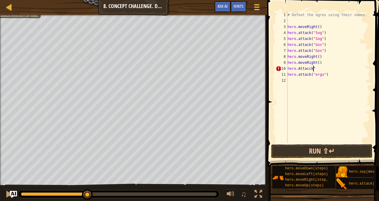
type textarea "h"
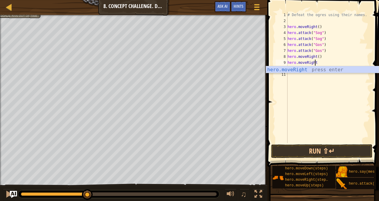
type textarea "hero.moveRigh"
click at [312, 72] on div "hero.moveRigh t press enter" at bounding box center [322, 76] width 113 height 21
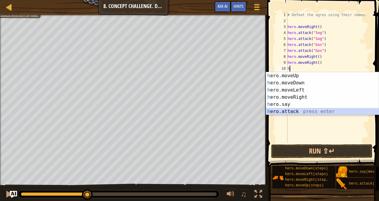
click at [292, 113] on div "h ero.moveUp press enter h ero.moveDown press enter h ero.moveLeft press enter …" at bounding box center [322, 100] width 113 height 57
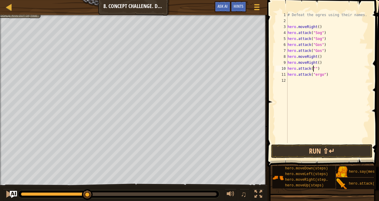
scroll to position [3, 2]
type textarea "hero.attack("kro")"
click at [308, 81] on div "# Defeat the ogres using their names. hero . moveRight ( ) hero . attack ( "Sog…" at bounding box center [328, 83] width 84 height 143
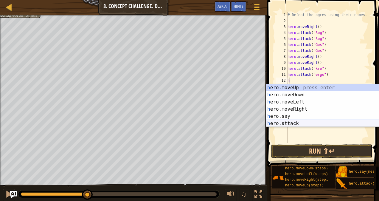
click at [291, 123] on div "h ero.moveUp press enter h ero.moveDown press enter h ero.moveLeft press enter …" at bounding box center [322, 112] width 113 height 57
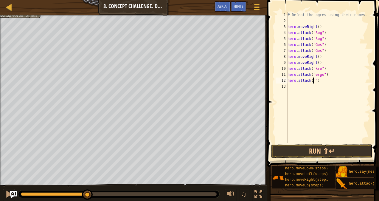
scroll to position [3, 2]
type textarea "hero.attack("kro")"
click at [297, 89] on div "# Defeat the ogres using their names. hero . moveRight ( ) hero . attack ( "Sog…" at bounding box center [328, 83] width 84 height 143
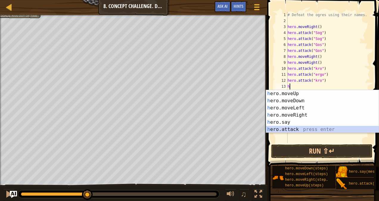
click at [293, 126] on div "h ero.moveUp press enter h ero.moveDown press enter h ero.moveLeft press enter …" at bounding box center [322, 118] width 113 height 57
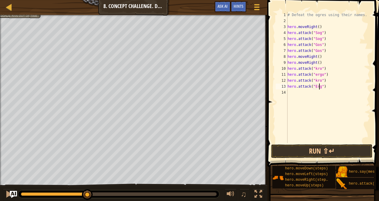
scroll to position [3, 3]
click at [319, 82] on div "# Defeat the ogres using their names. hero . moveRight ( ) hero . attack ( "Sog…" at bounding box center [328, 83] width 84 height 143
click at [322, 75] on div "# Defeat the ogres using their names. hero . moveRight ( ) hero . attack ( "Sog…" at bounding box center [328, 83] width 84 height 143
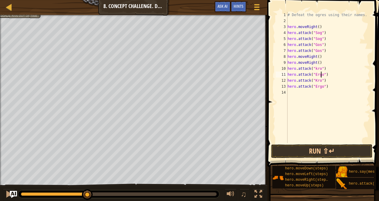
click at [318, 67] on div "# Defeat the ogres using their names. hero . moveRight ( ) hero . attack ( "Sog…" at bounding box center [328, 83] width 84 height 143
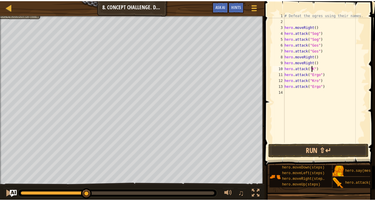
scroll to position [3, 2]
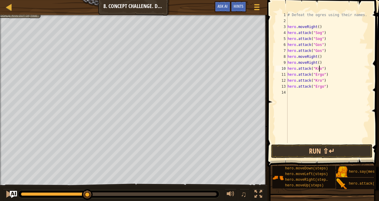
type textarea "hero.attack("Kro")"
click at [310, 145] on div "hero.attack("Kro") 1 2 3 4 5 6 7 8 9 10 11 12 13 14 # Defeat the ogres using th…" at bounding box center [322, 95] width 114 height 184
click at [310, 147] on button "Run ⇧↵" at bounding box center [321, 151] width 101 height 14
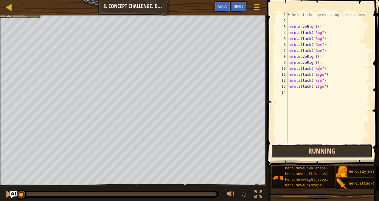
click at [310, 152] on button "Running" at bounding box center [321, 151] width 101 height 14
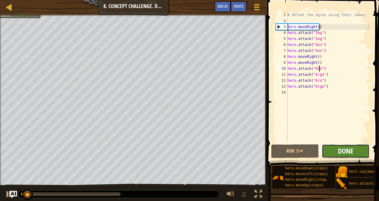
click at [346, 150] on span "Done" at bounding box center [345, 151] width 15 height 10
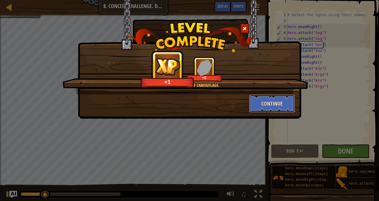
click at [261, 106] on button "Continue" at bounding box center [272, 103] width 46 height 18
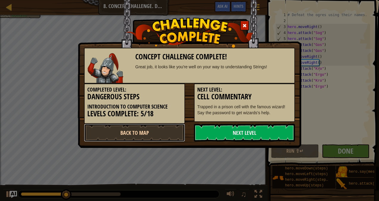
click at [170, 131] on link "Back to Map" at bounding box center [134, 133] width 101 height 18
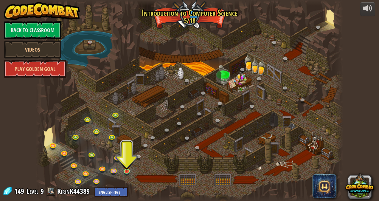
click at [38, 194] on span "Level" at bounding box center [33, 191] width 12 height 10
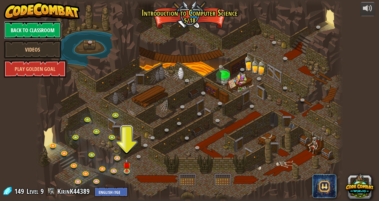
click at [42, 28] on link "Back to Classroom" at bounding box center [33, 30] width 58 height 18
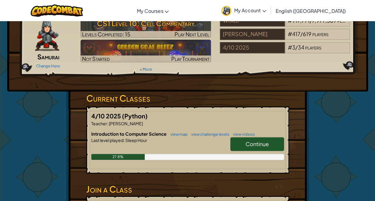
scroll to position [60, 0]
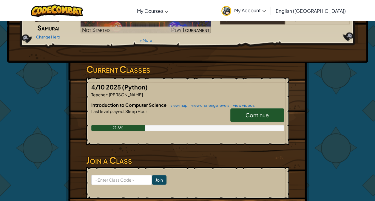
click at [268, 114] on span "Continue" at bounding box center [256, 114] width 23 height 7
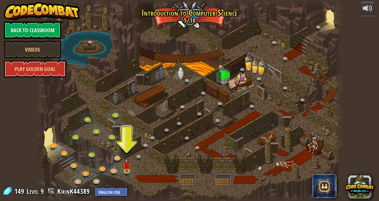
drag, startPoint x: 210, startPoint y: 131, endPoint x: 239, endPoint y: 117, distance: 31.6
click at [239, 117] on div at bounding box center [189, 100] width 307 height 201
drag, startPoint x: 186, startPoint y: 148, endPoint x: 254, endPoint y: 114, distance: 75.8
click at [254, 114] on div at bounding box center [189, 100] width 307 height 201
click at [15, 28] on link "Back to Classroom" at bounding box center [33, 30] width 58 height 18
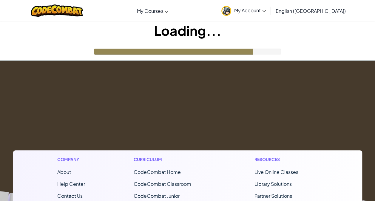
click at [266, 9] on span "My Account" at bounding box center [250, 10] width 32 height 6
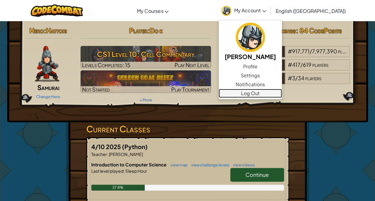
click at [282, 93] on link "Log Out" at bounding box center [249, 93] width 63 height 9
